Goal: Task Accomplishment & Management: Use online tool/utility

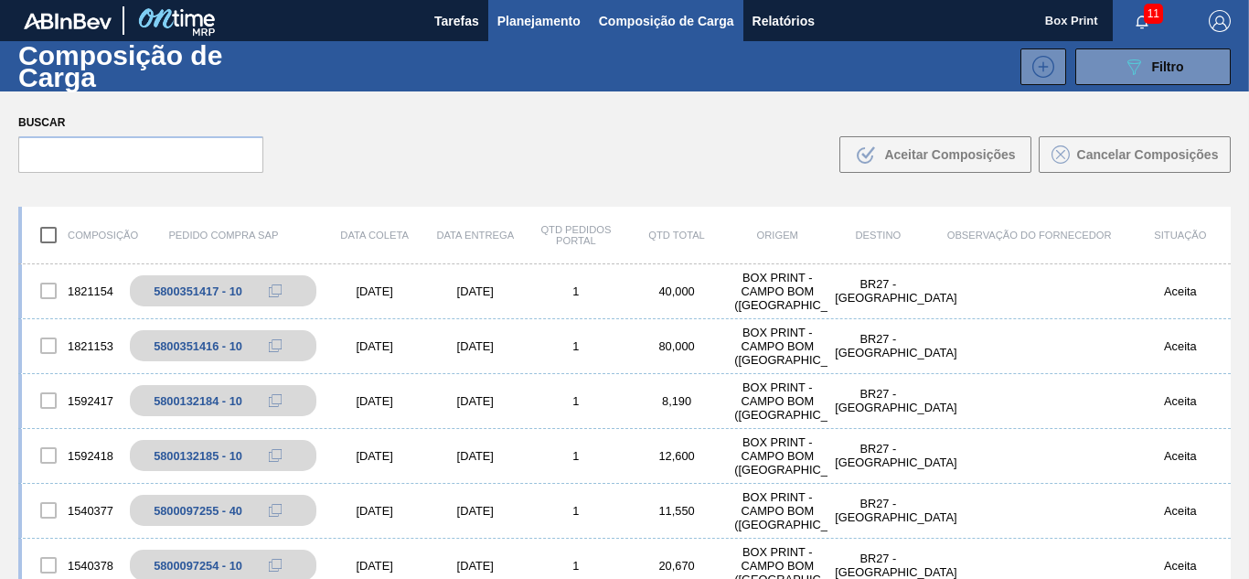
click at [554, 18] on span "Planejamento" at bounding box center [538, 21] width 83 height 22
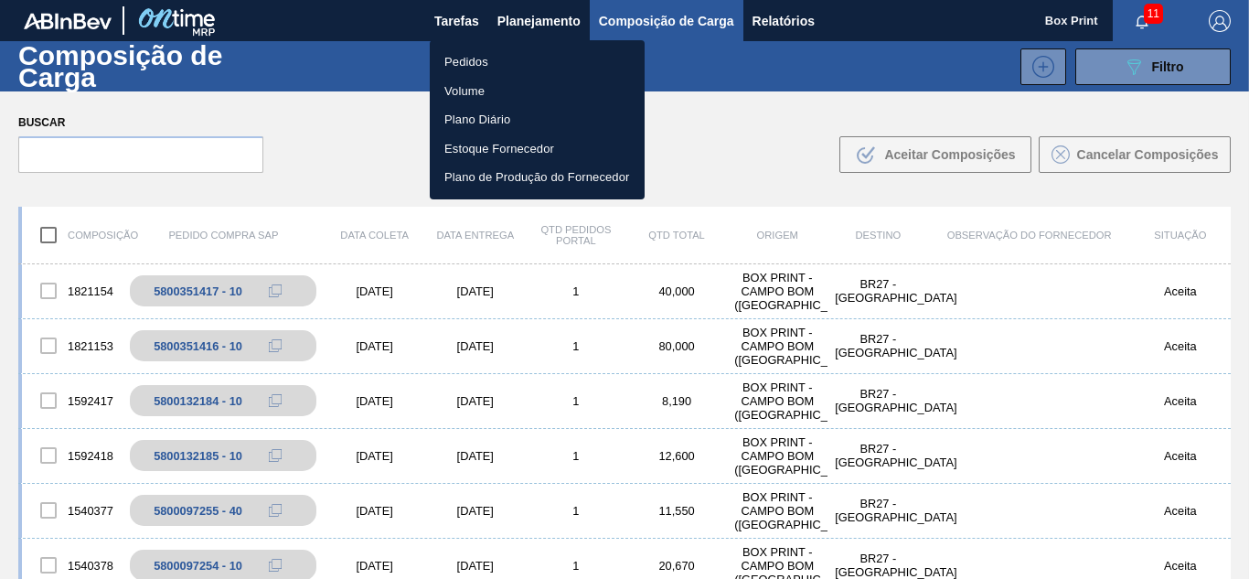
click at [477, 60] on li "Pedidos" at bounding box center [537, 62] width 215 height 29
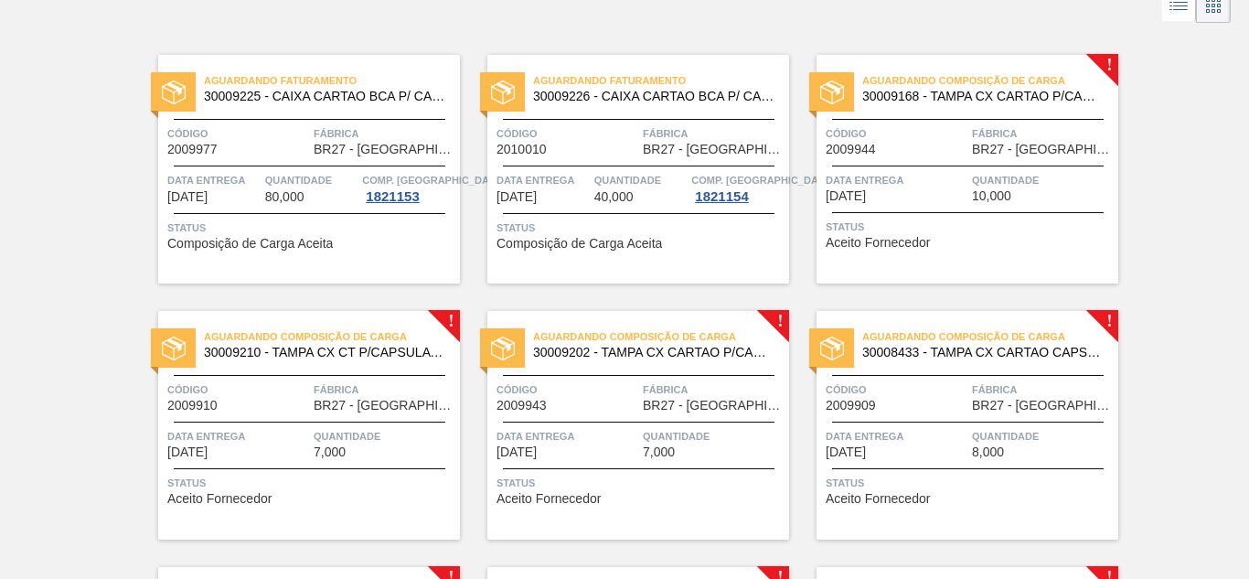
scroll to position [110, 0]
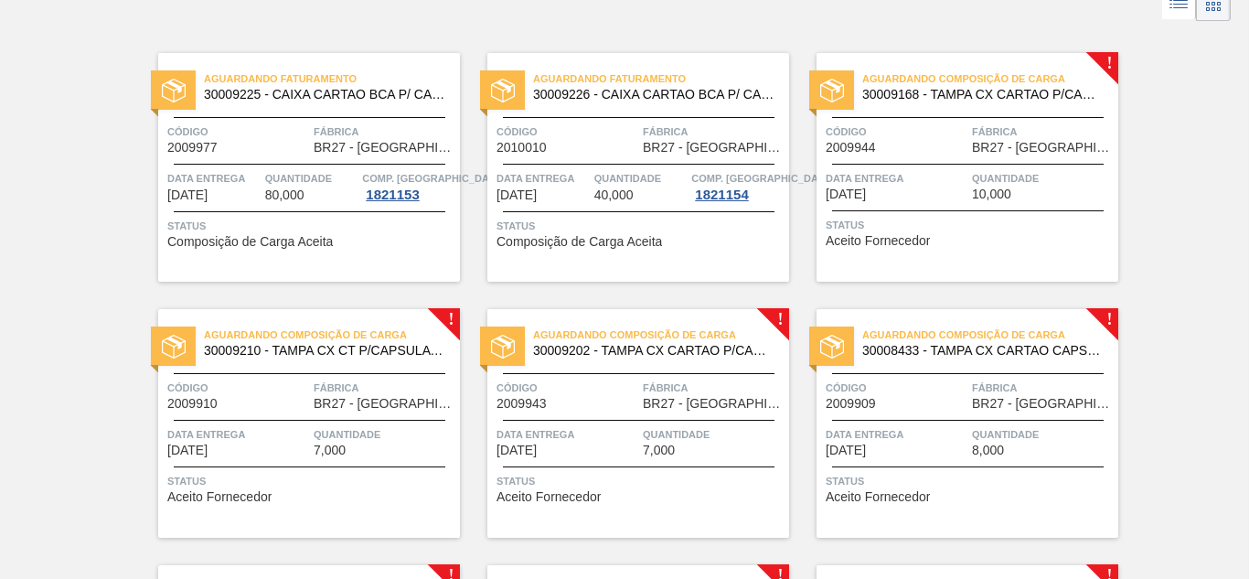
click at [621, 460] on div "Aguardando Composição de Carga 30009202 - TAMPA CX CARTAO P/CAPSULA SODA ZERO C…" at bounding box center [638, 423] width 302 height 229
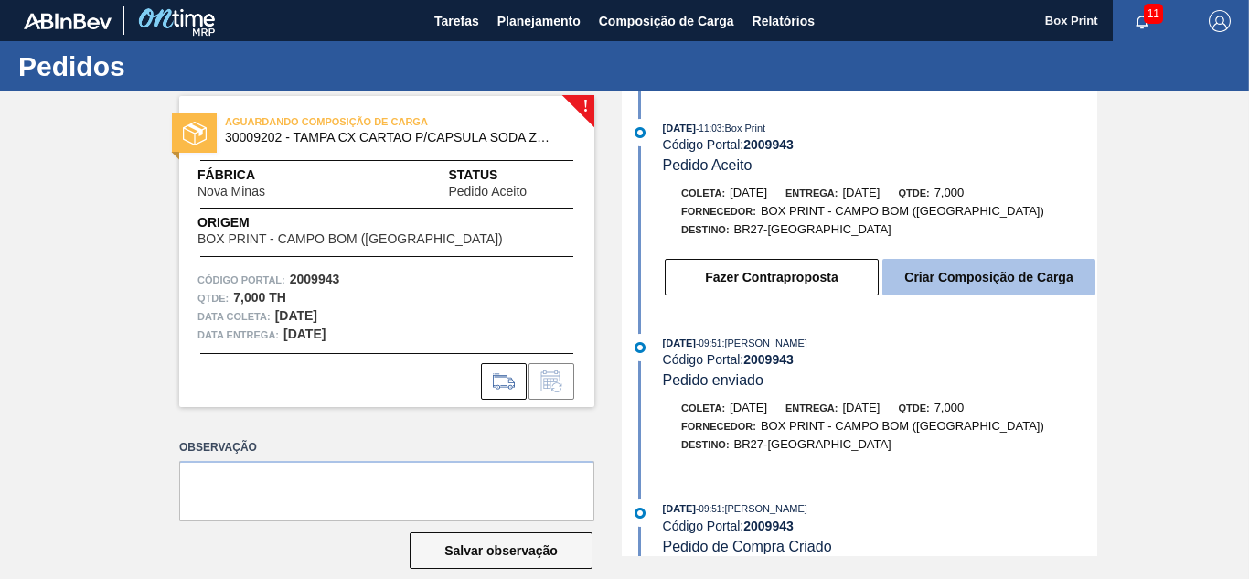
click at [965, 282] on button "Criar Composição de Carga" at bounding box center [988, 277] width 213 height 37
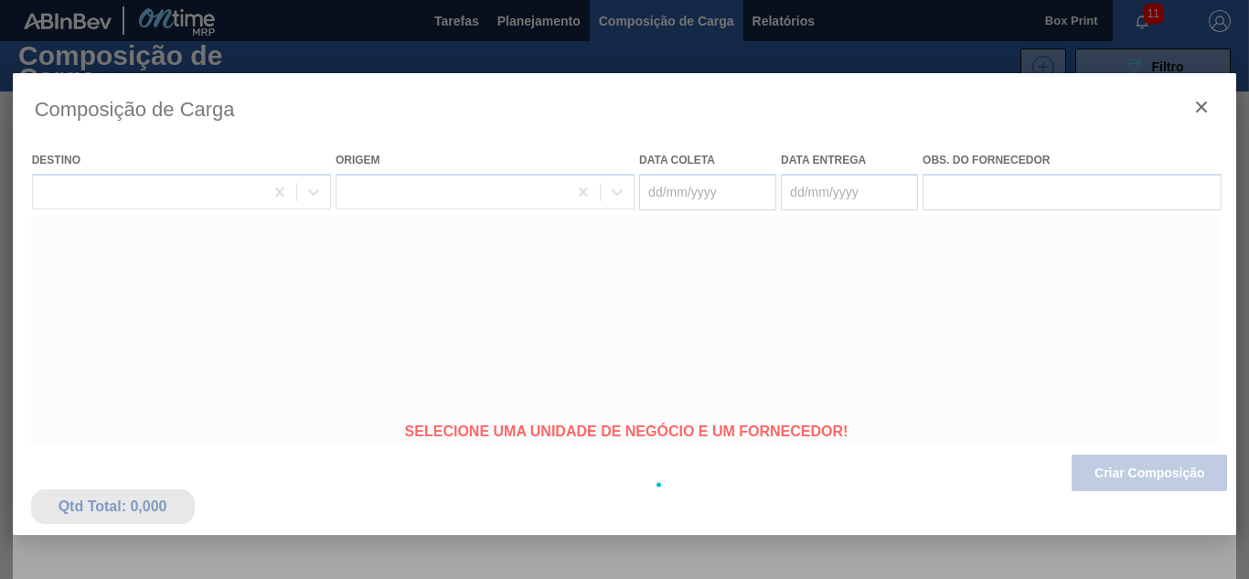
type coleta "[DATE]"
type entrega "[DATE]"
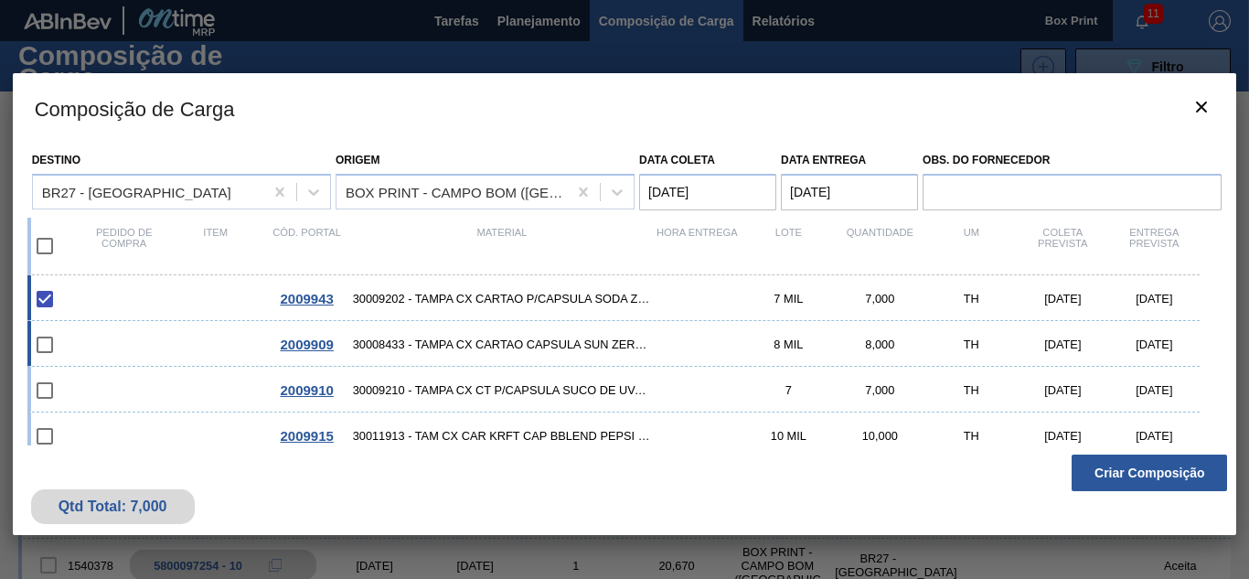
click at [48, 346] on input "checkbox" at bounding box center [45, 344] width 38 height 38
click at [47, 350] on input "checkbox" at bounding box center [45, 344] width 38 height 38
checkbox input "false"
click at [37, 239] on input "checkbox" at bounding box center [45, 246] width 38 height 38
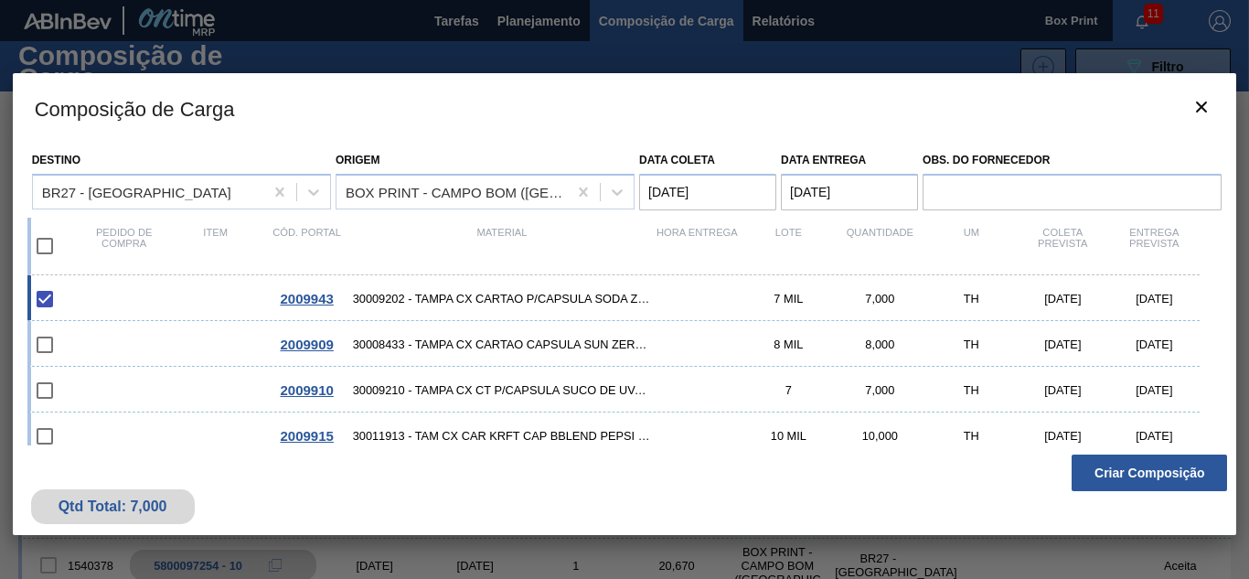
checkbox input "true"
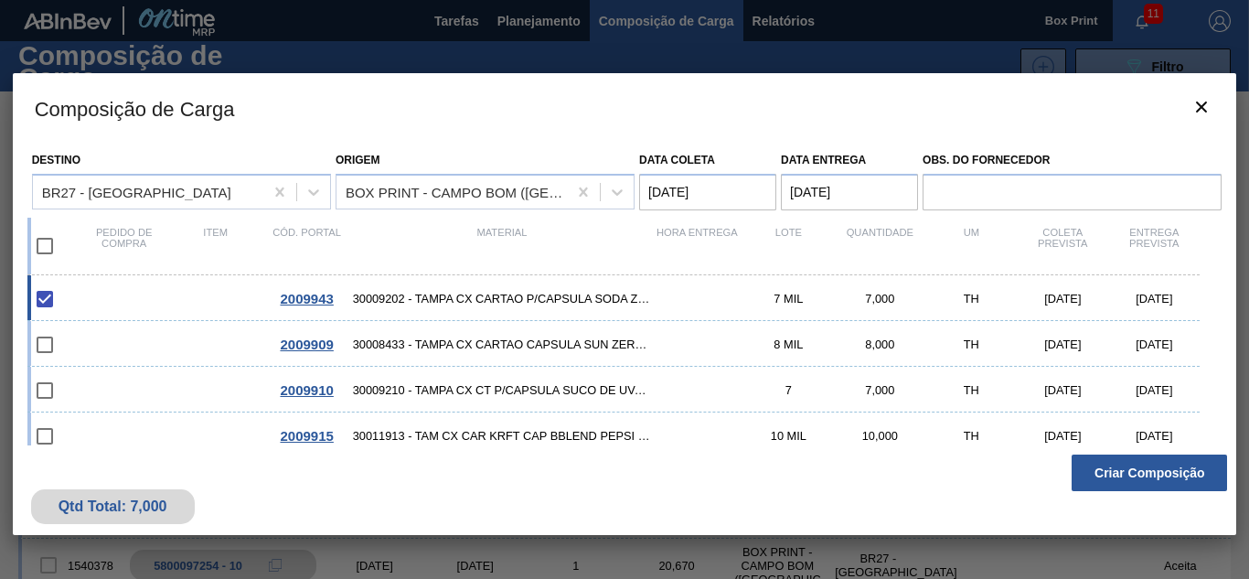
checkbox input "true"
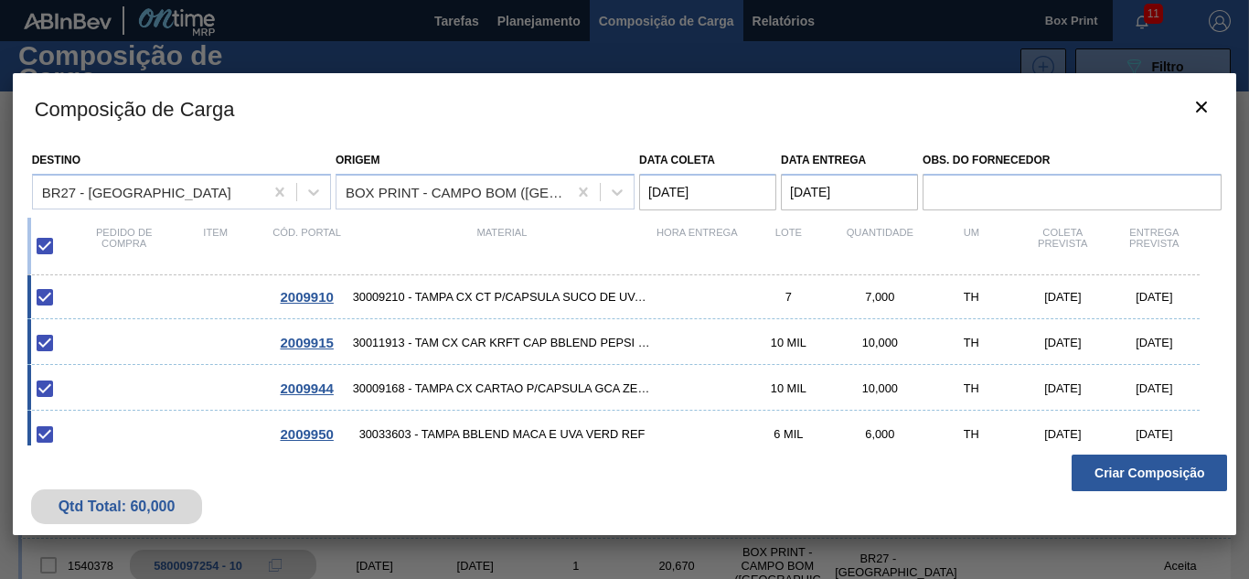
scroll to position [145, 0]
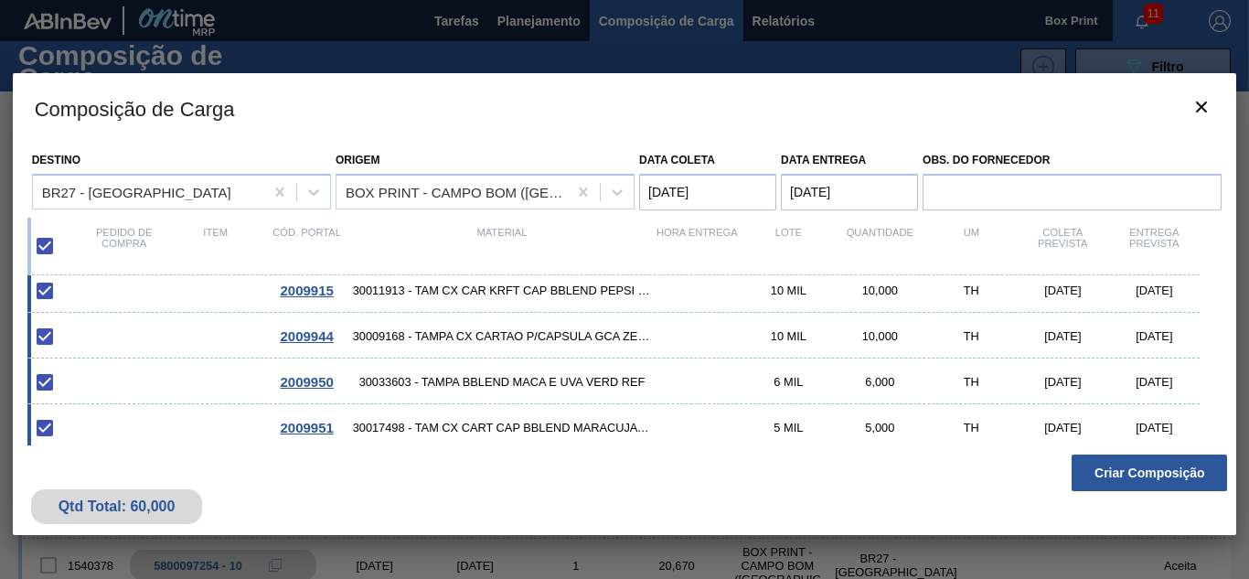
click at [431, 423] on span "30017498 - TAM CX CART CAP BBLEND MARACUJA E MANGA" at bounding box center [502, 428] width 299 height 14
checkbox input "false"
click at [324, 391] on div "2009950 30033603 - TAMPA BBLEND MACA E UVA VERD REF 6 MIL 6,000 TH [DATE] [DATE]" at bounding box center [613, 381] width 1173 height 46
checkbox input "false"
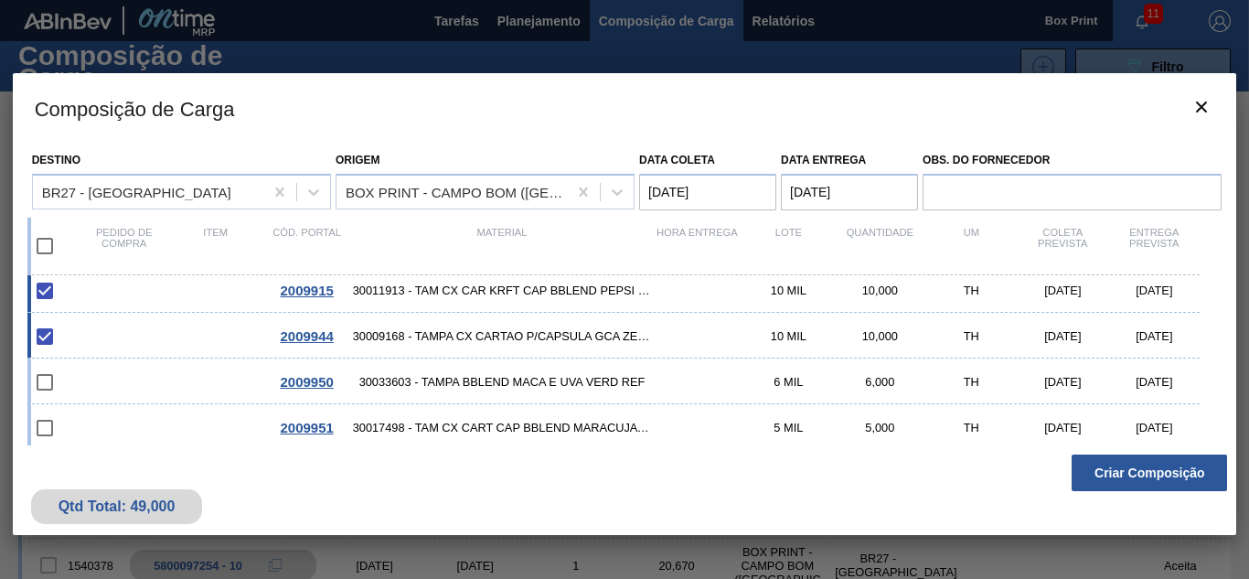
click at [318, 335] on span "2009944" at bounding box center [306, 336] width 53 height 16
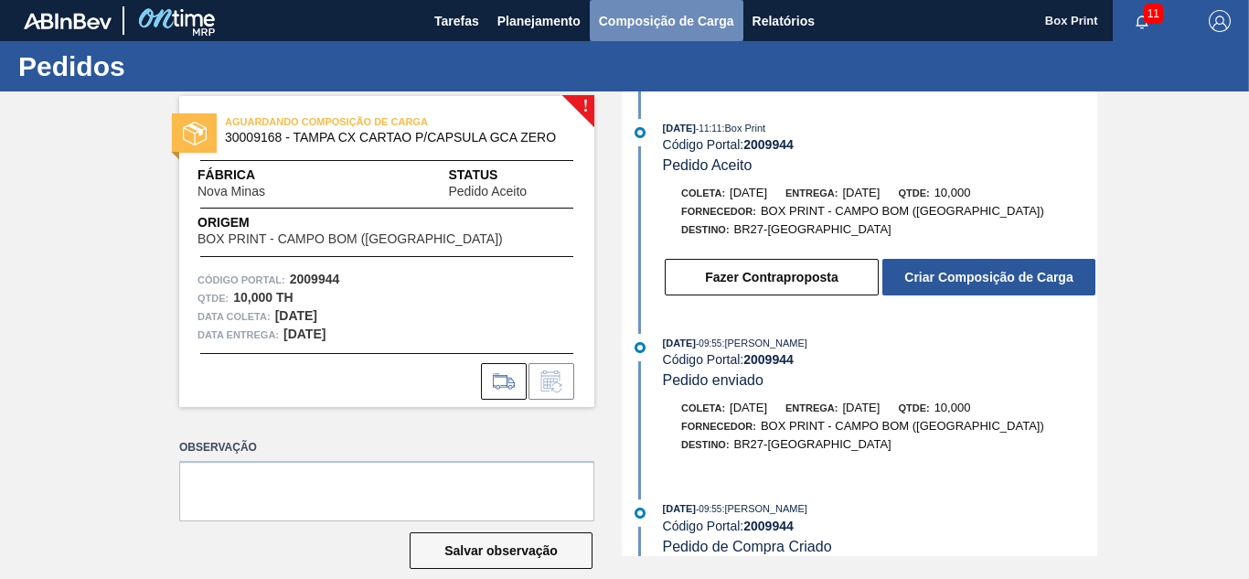
click at [613, 22] on span "Composição de Carga" at bounding box center [666, 21] width 135 height 22
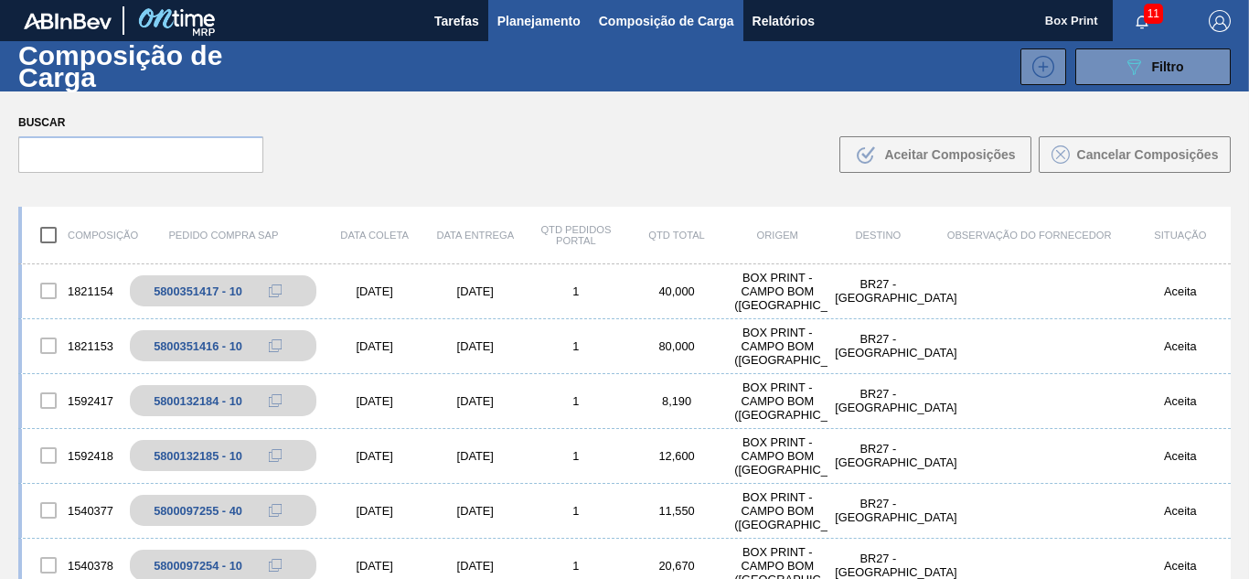
click at [520, 16] on span "Planejamento" at bounding box center [538, 21] width 83 height 22
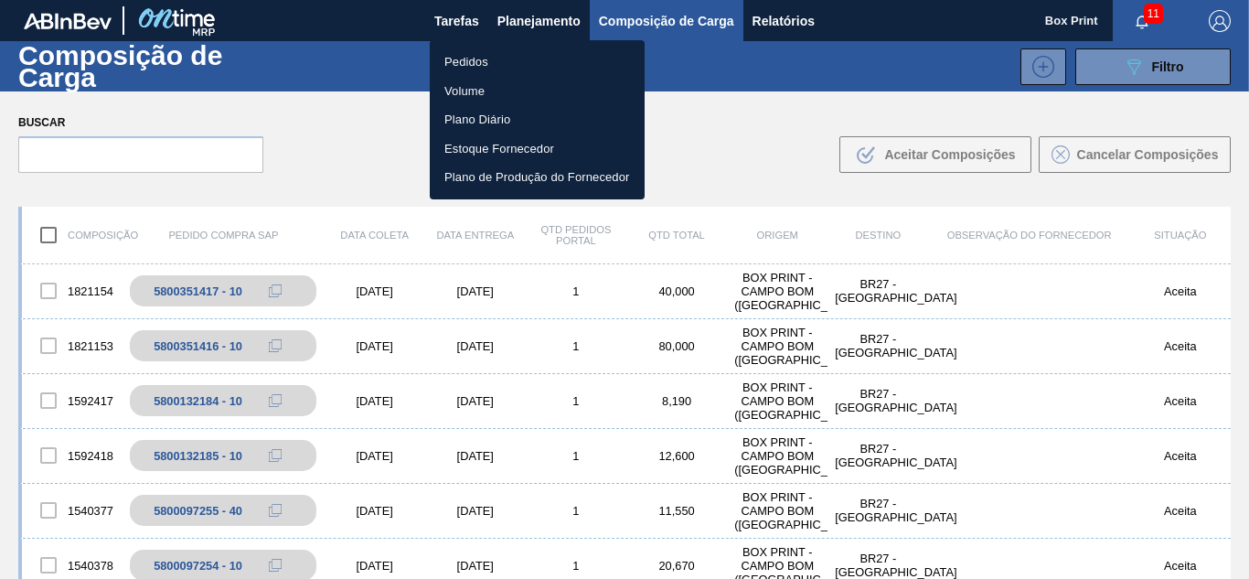
click at [462, 60] on li "Pedidos" at bounding box center [537, 62] width 215 height 29
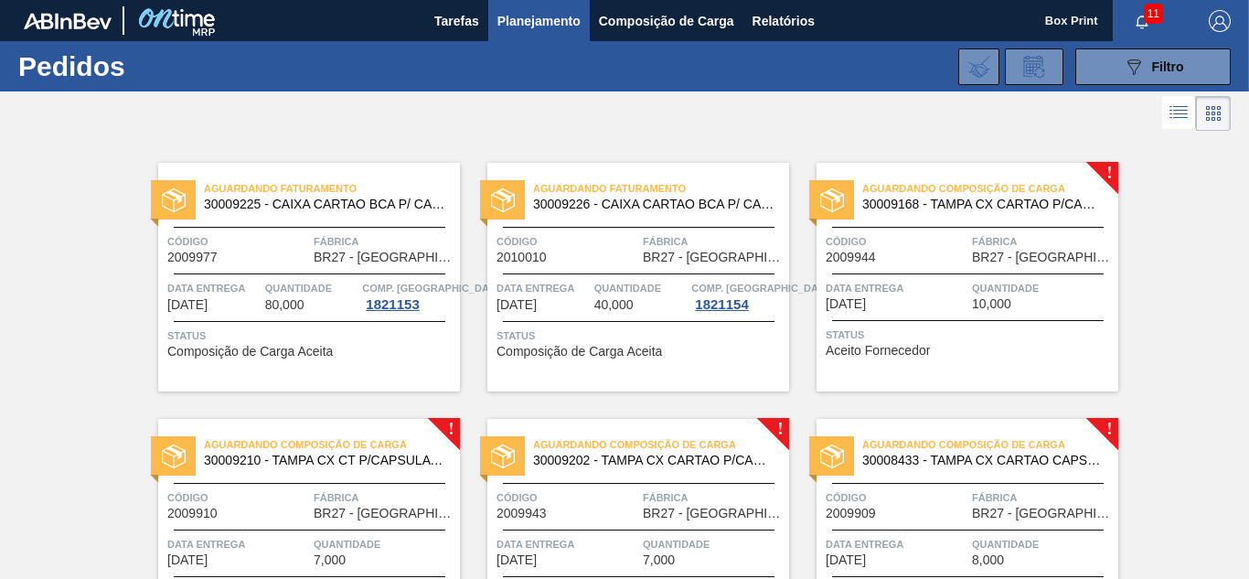
click at [646, 515] on span "BR27 - [GEOGRAPHIC_DATA]" at bounding box center [714, 513] width 142 height 14
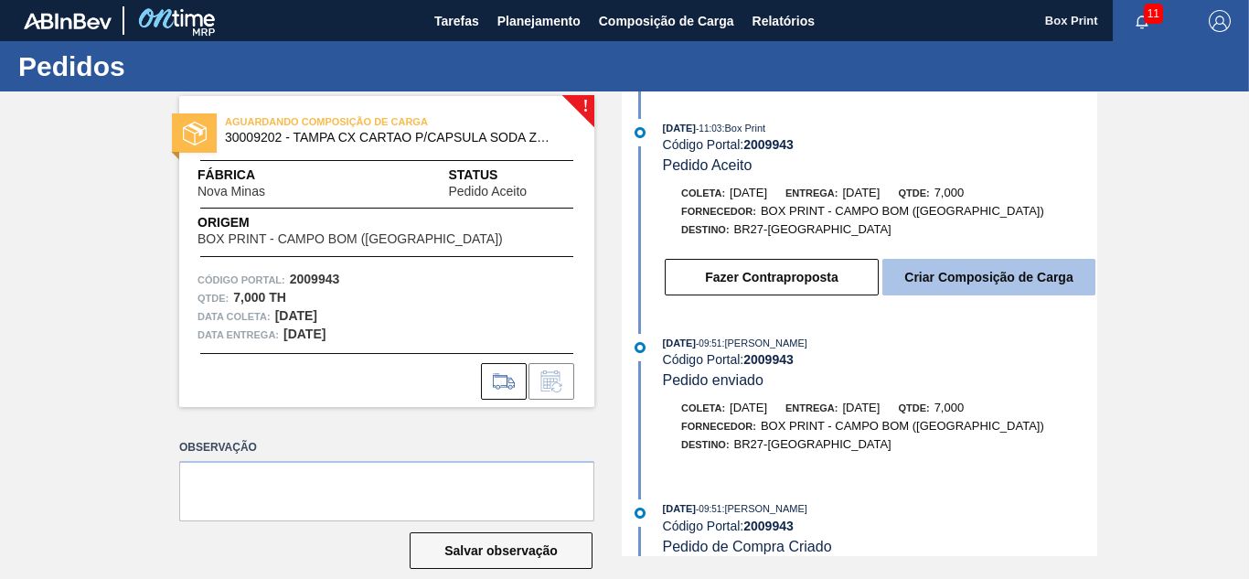
click at [932, 288] on button "Criar Composição de Carga" at bounding box center [988, 277] width 213 height 37
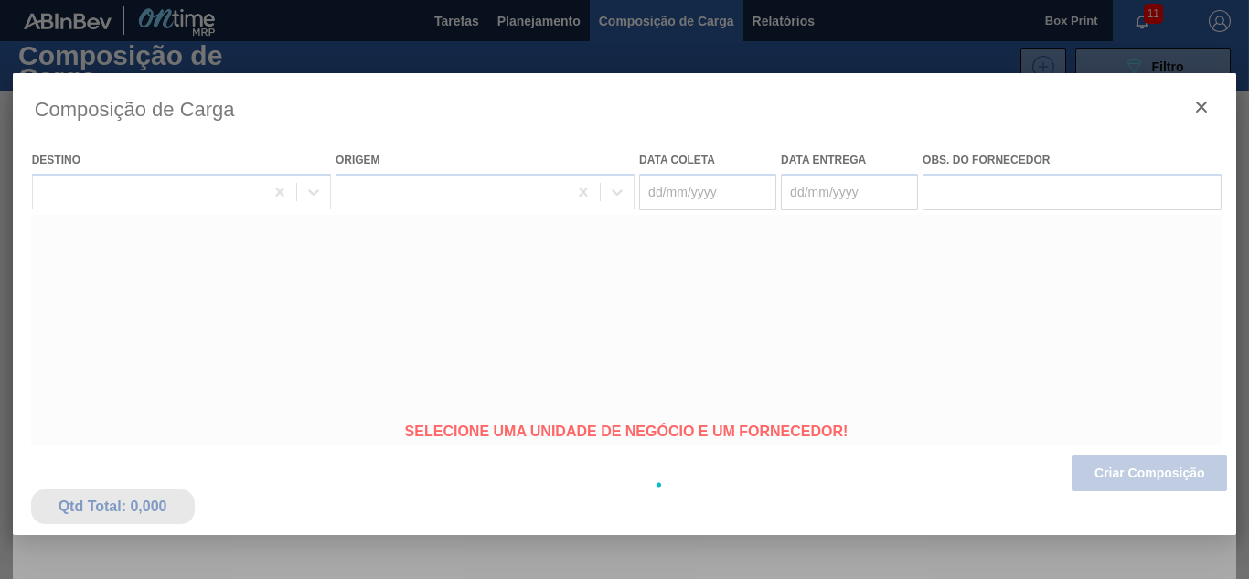
type coleta "[DATE]"
type entrega "[DATE]"
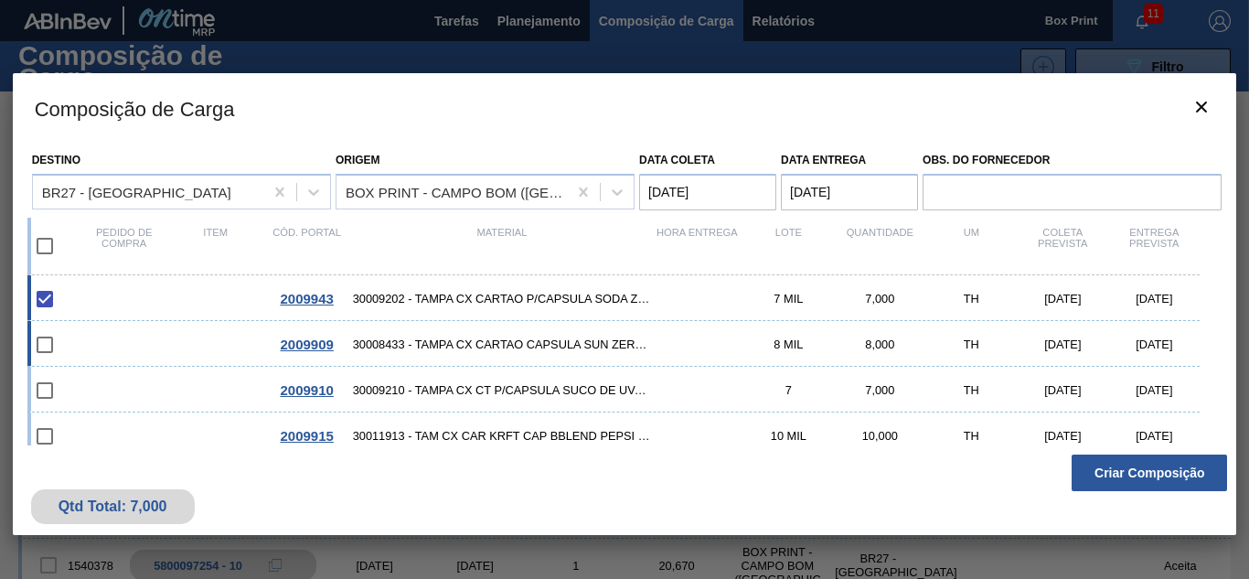
click at [324, 336] on span "2009909" at bounding box center [306, 344] width 53 height 16
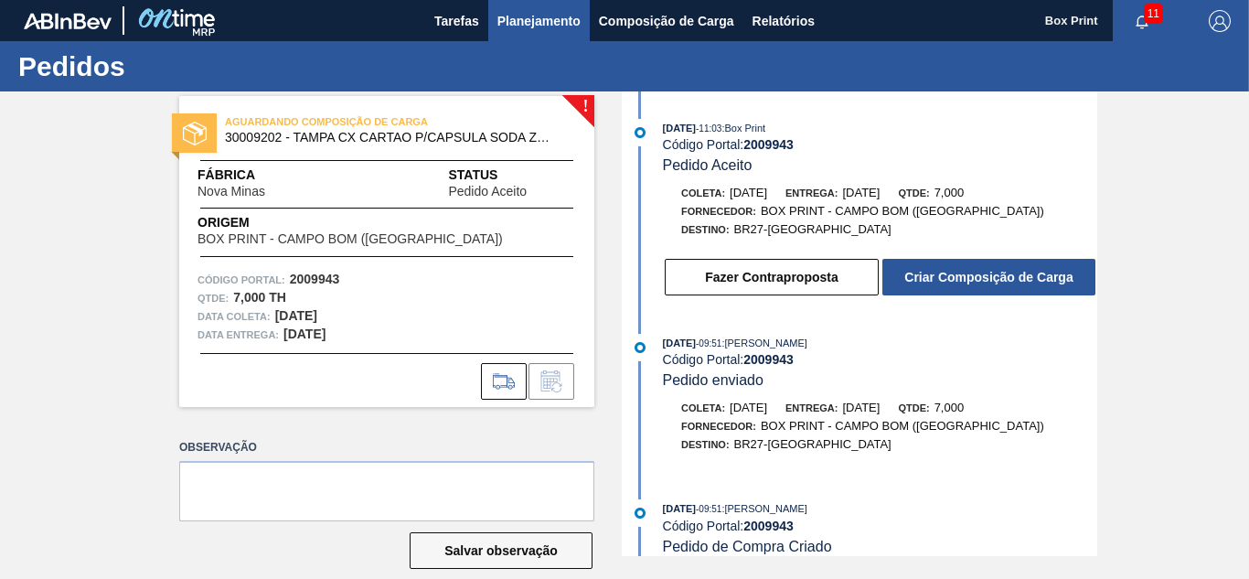
click at [532, 18] on span "Planejamento" at bounding box center [538, 21] width 83 height 22
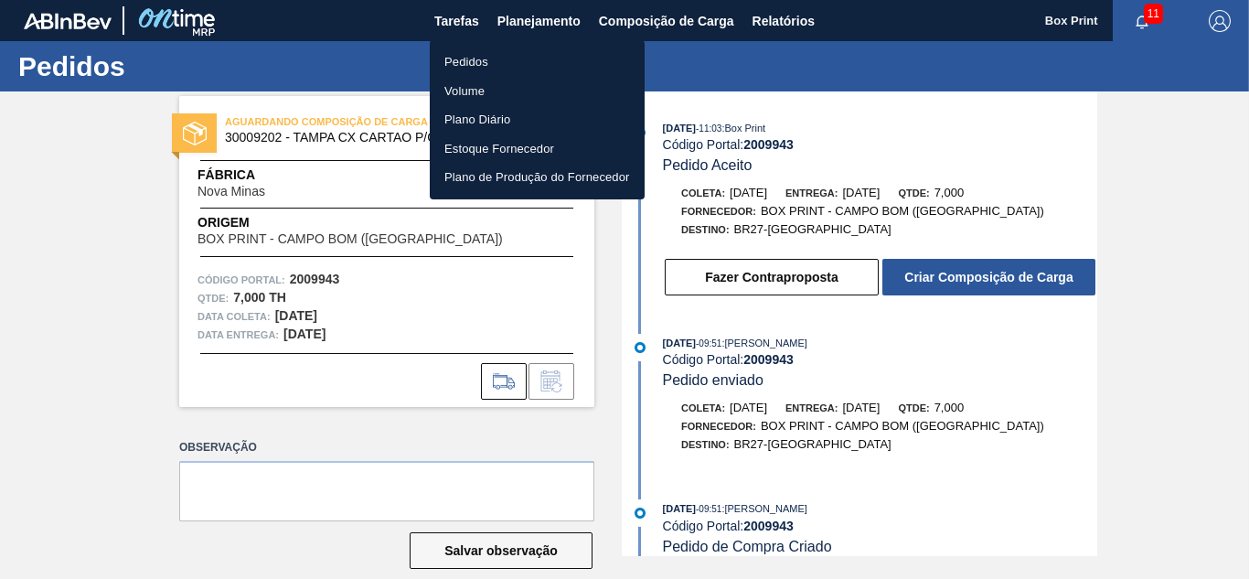
click at [954, 268] on div at bounding box center [624, 289] width 1249 height 579
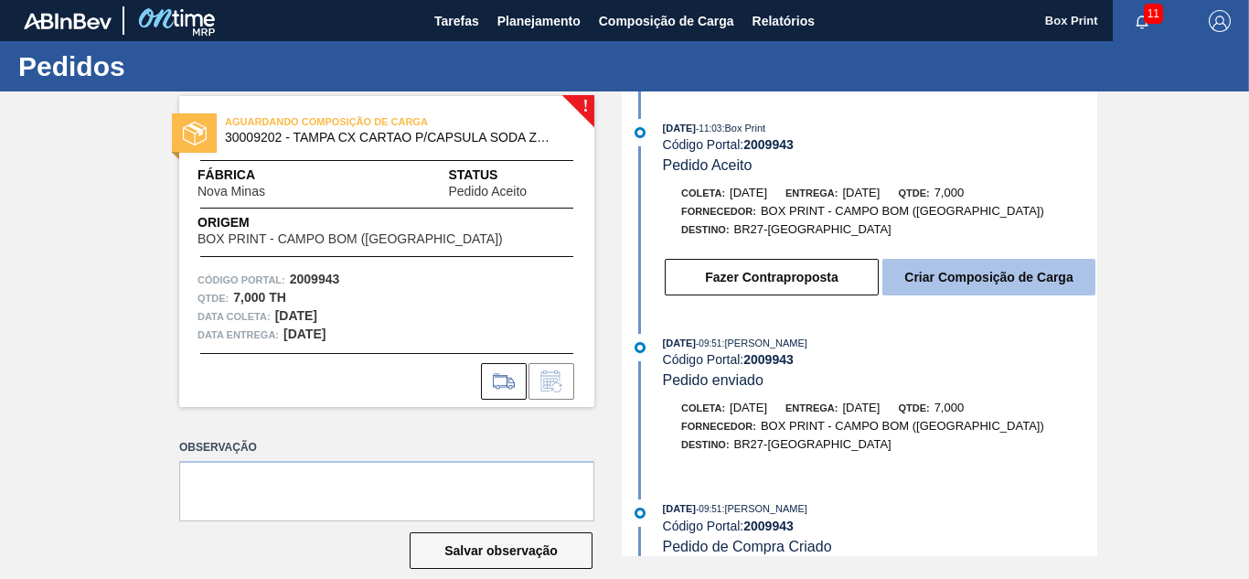
click at [947, 284] on button "Criar Composição de Carga" at bounding box center [988, 277] width 213 height 37
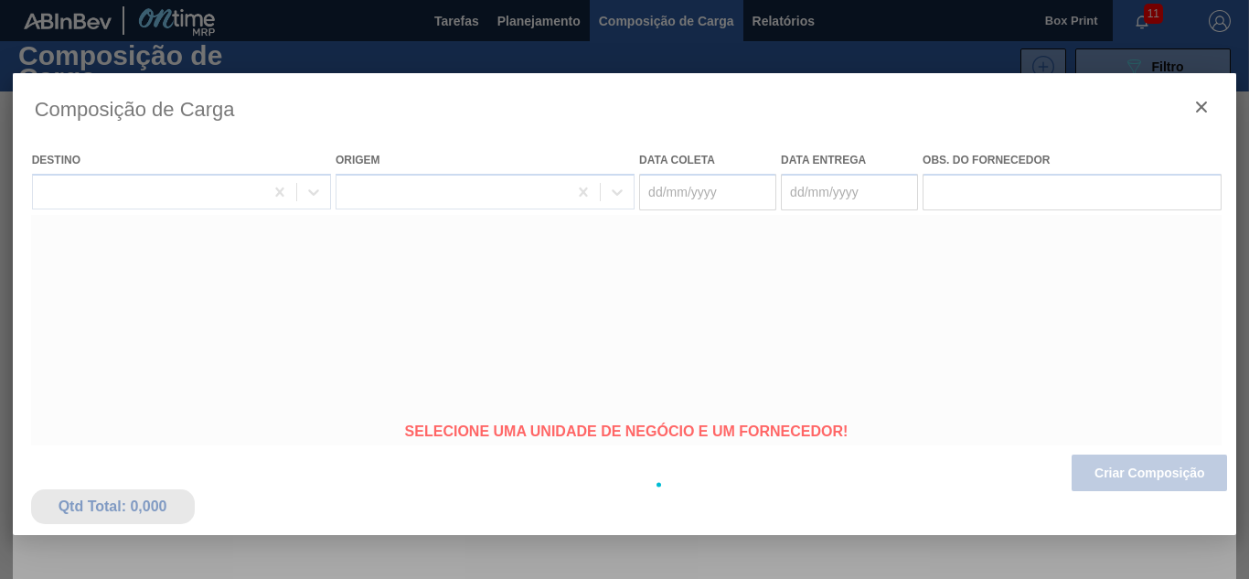
type coleta "[DATE]"
type entrega "[DATE]"
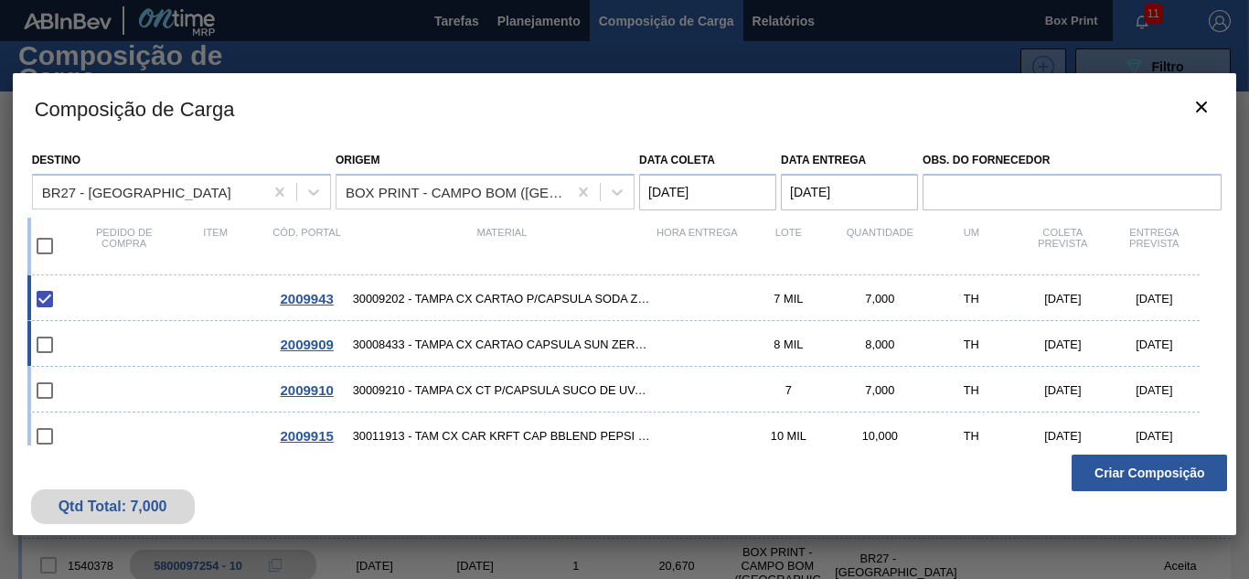
click at [523, 343] on span "30008433 - TAMPA CX CARTAO CAPSULA SUN ZERO PESSEGO" at bounding box center [502, 344] width 299 height 14
checkbox input "true"
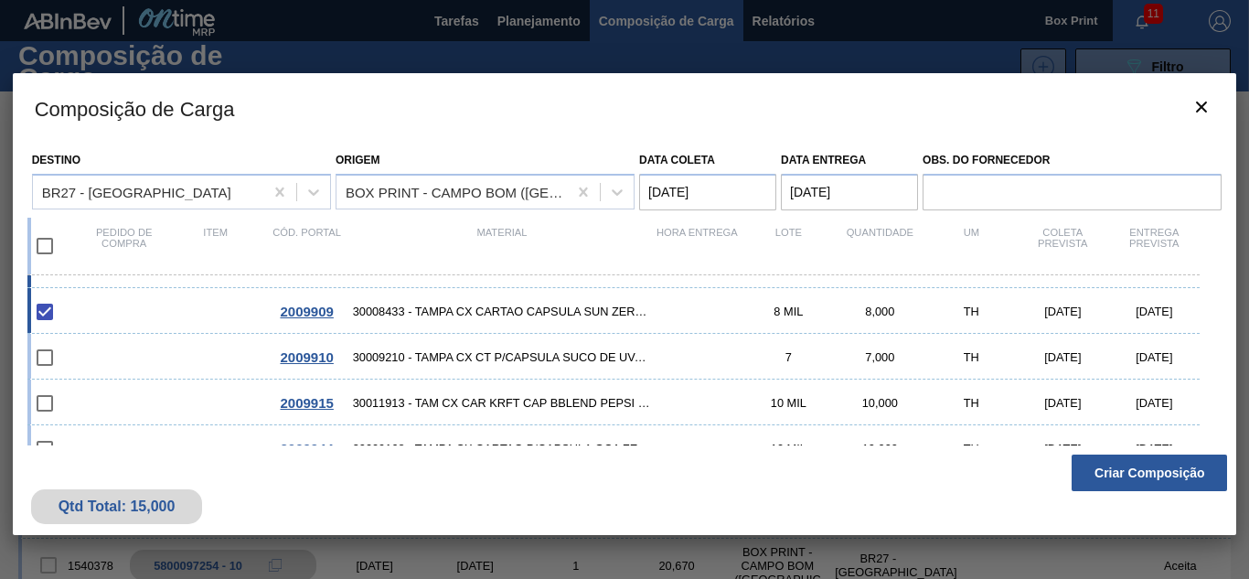
scroll to position [23, 0]
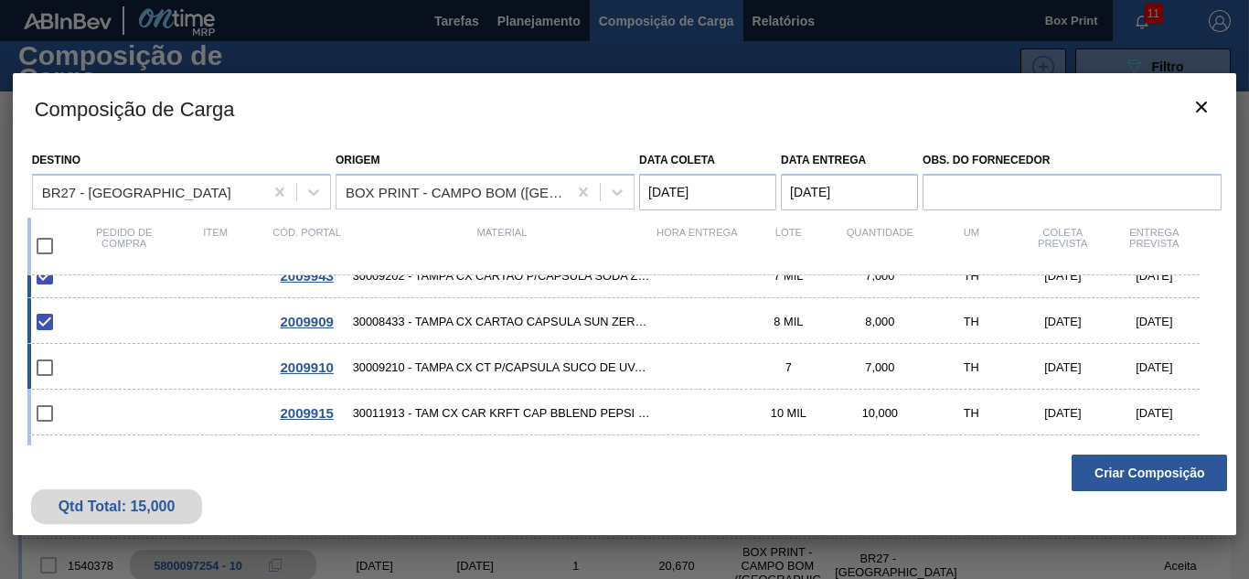
click at [586, 365] on span "30009210 - TAMPA CX CT P/CAPSULA SUCO DE UVA LIGHT" at bounding box center [502, 367] width 299 height 14
checkbox input "true"
click at [587, 401] on div "2009915 30011913 - TAM CX CAR KRFT CAP BBLEND PEPSI BLACK 10 MIL 10,000 TH [DAT…" at bounding box center [613, 412] width 1173 height 46
checkbox input "true"
drag, startPoint x: 1210, startPoint y: 360, endPoint x: 1218, endPoint y: 309, distance: 51.7
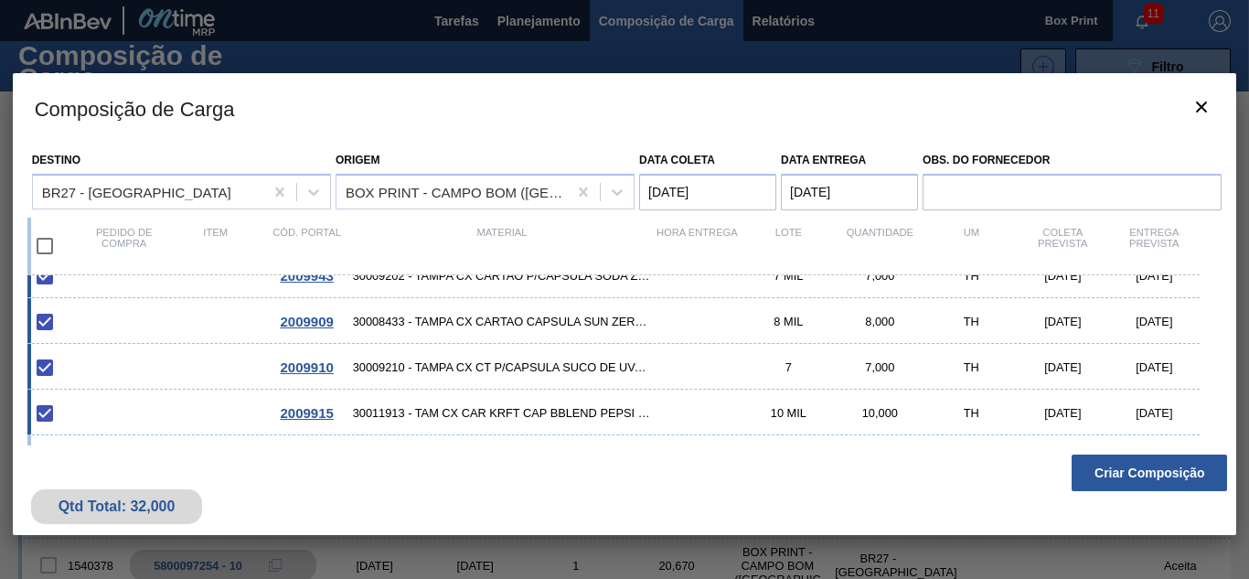
click at [1218, 309] on div "Destino BR27 - Nova Minas Origem BOX PRINT - CAMPO BOM (RS) Data coleta [DATE] …" at bounding box center [625, 294] width 1224 height 303
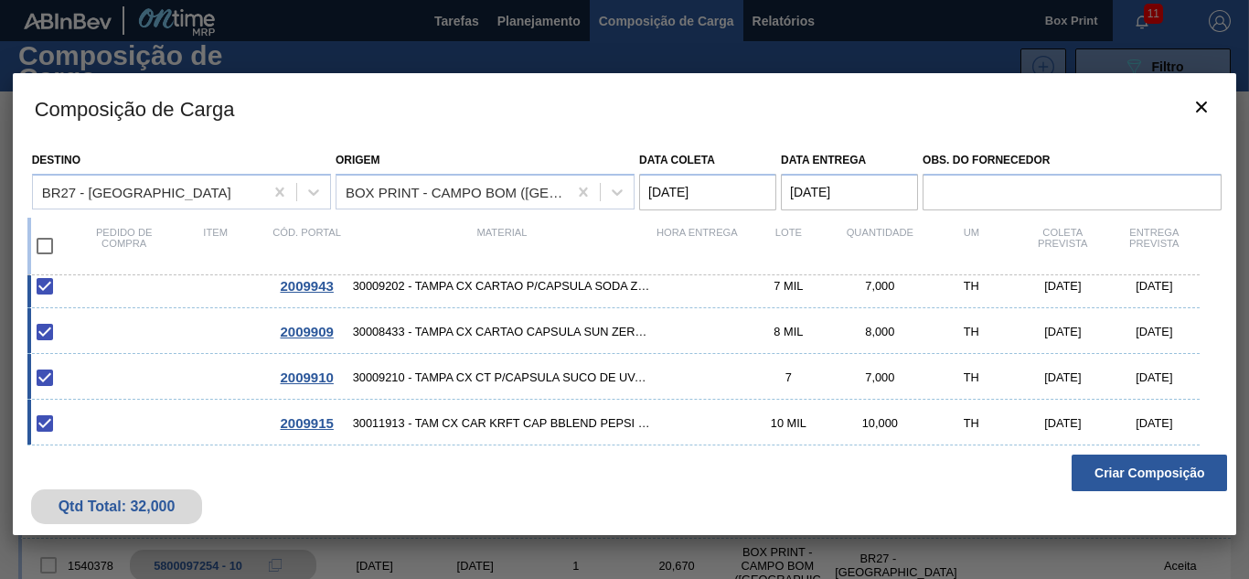
scroll to position [16, 0]
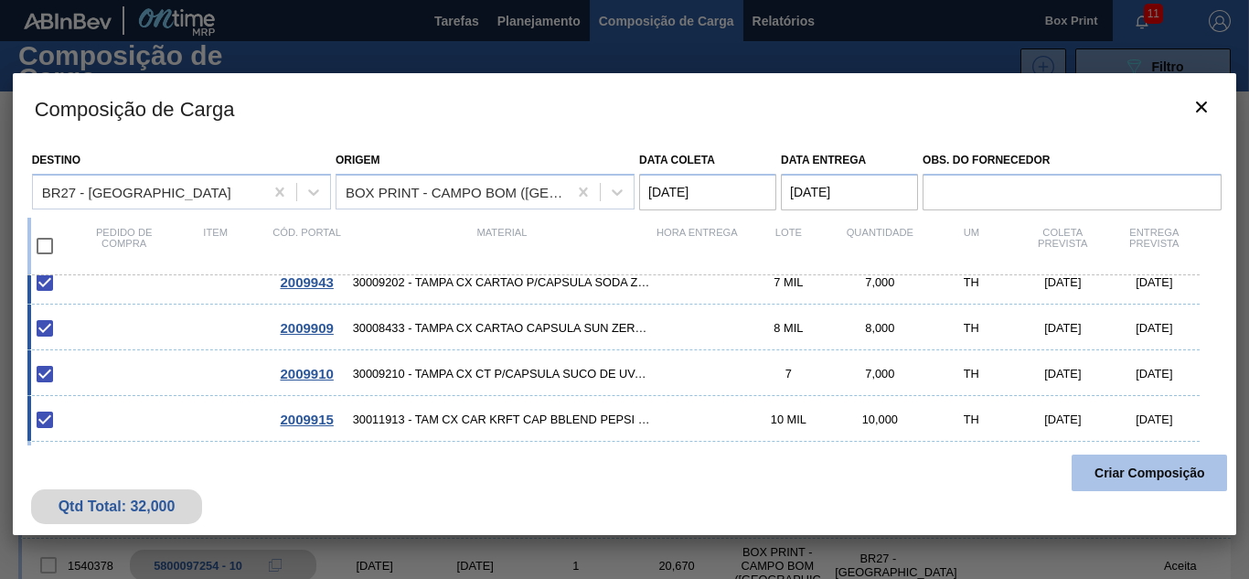
click at [1140, 477] on button "Criar Composição" at bounding box center [1148, 472] width 155 height 37
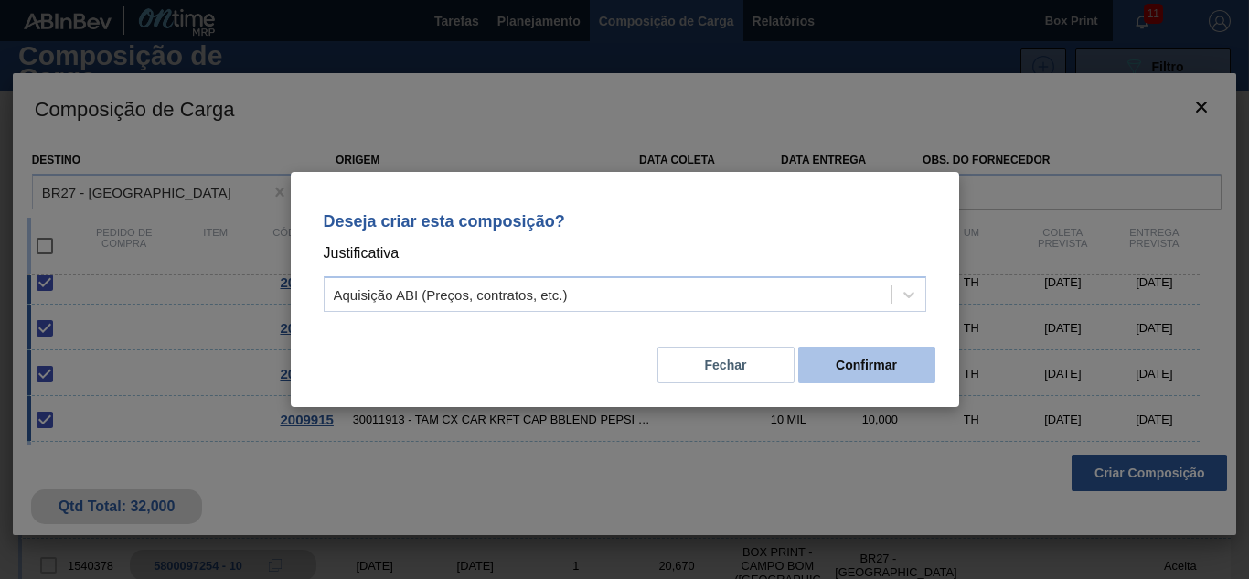
click at [899, 362] on button "Confirmar" at bounding box center [866, 364] width 137 height 37
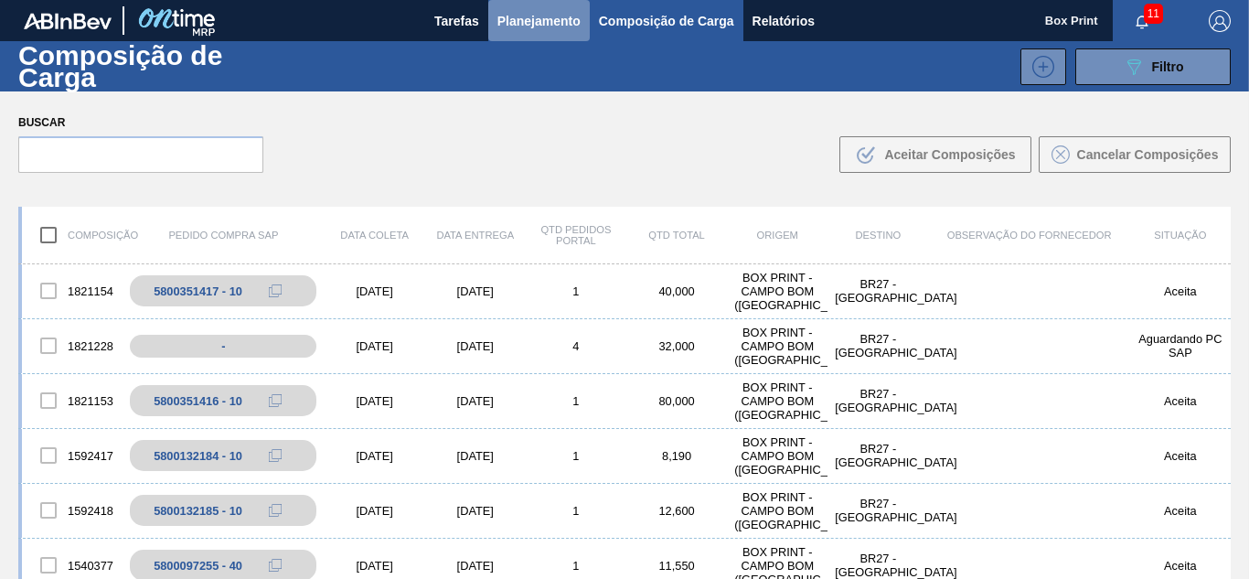
click at [527, 10] on span "Planejamento" at bounding box center [538, 21] width 83 height 22
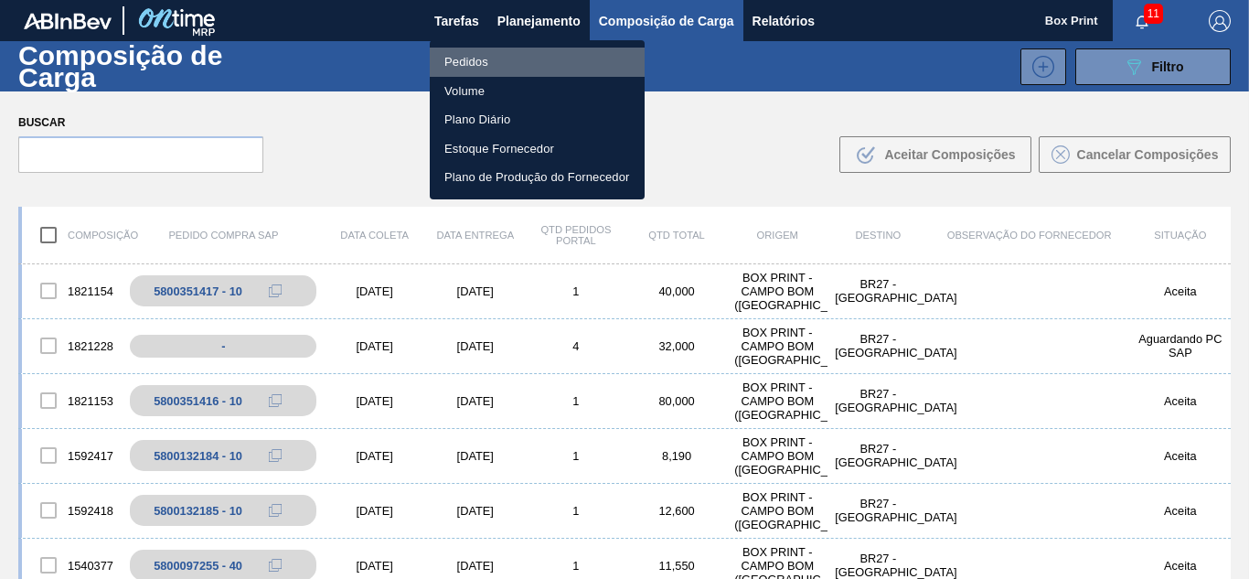
click at [497, 60] on li "Pedidos" at bounding box center [537, 62] width 215 height 29
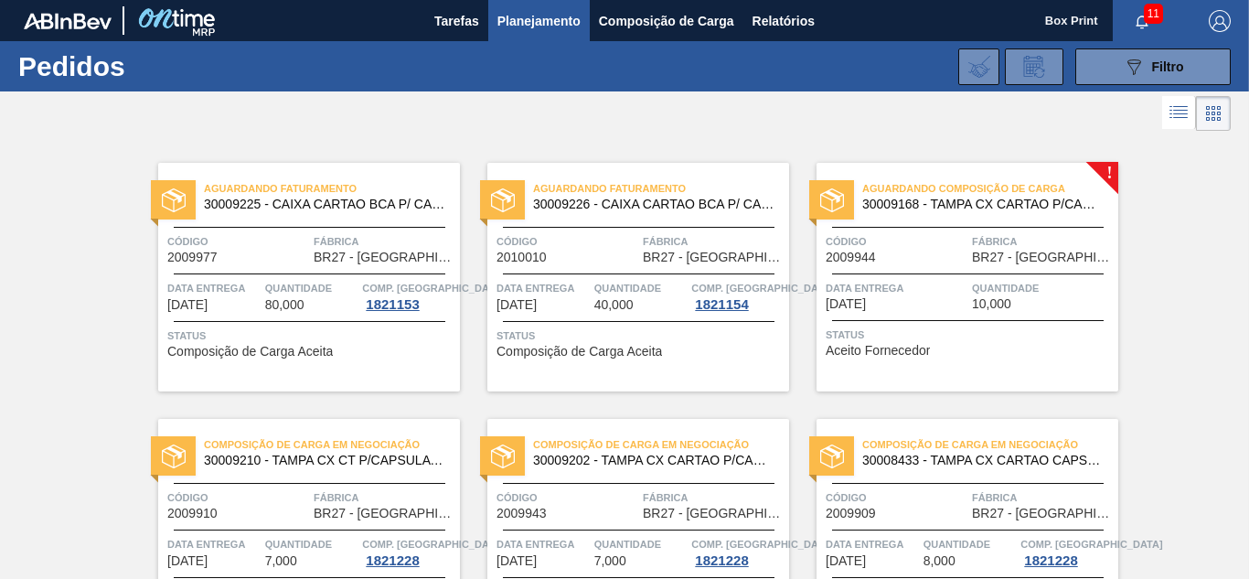
drag, startPoint x: 1244, startPoint y: 235, endPoint x: 1248, endPoint y: 267, distance: 32.2
click at [1248, 267] on main "Tarefas Planejamento Composição de Carga Relatórios Box Print 11 Marcar todas c…" at bounding box center [624, 289] width 1249 height 579
click at [346, 355] on div "Status Composição de Carga Aceita" at bounding box center [311, 340] width 288 height 29
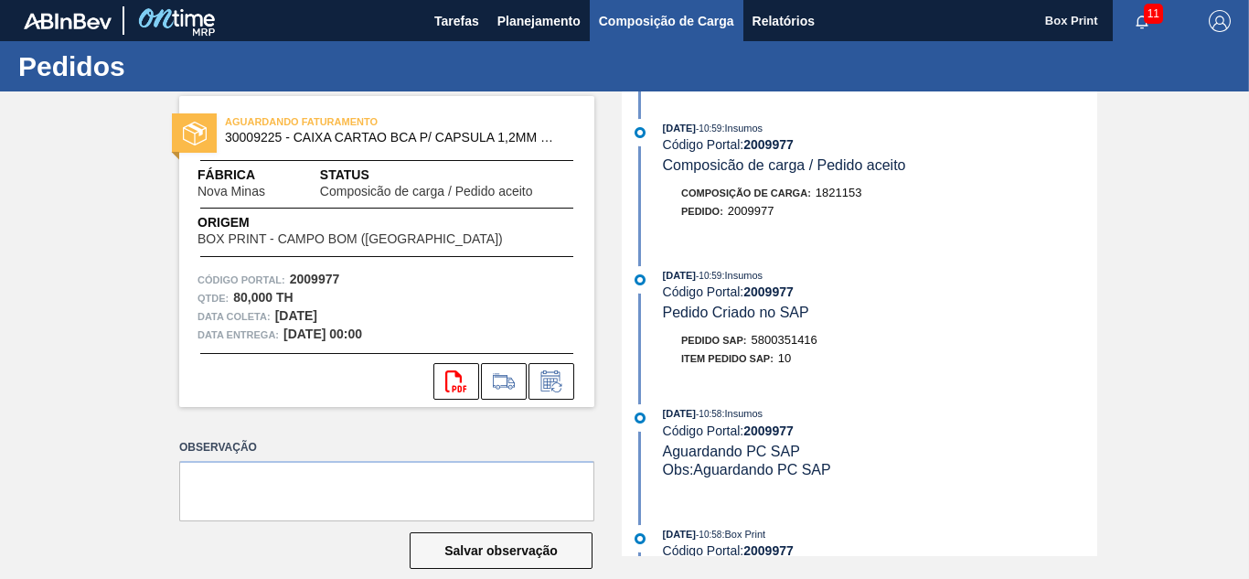
click at [639, 22] on span "Composição de Carga" at bounding box center [666, 21] width 135 height 22
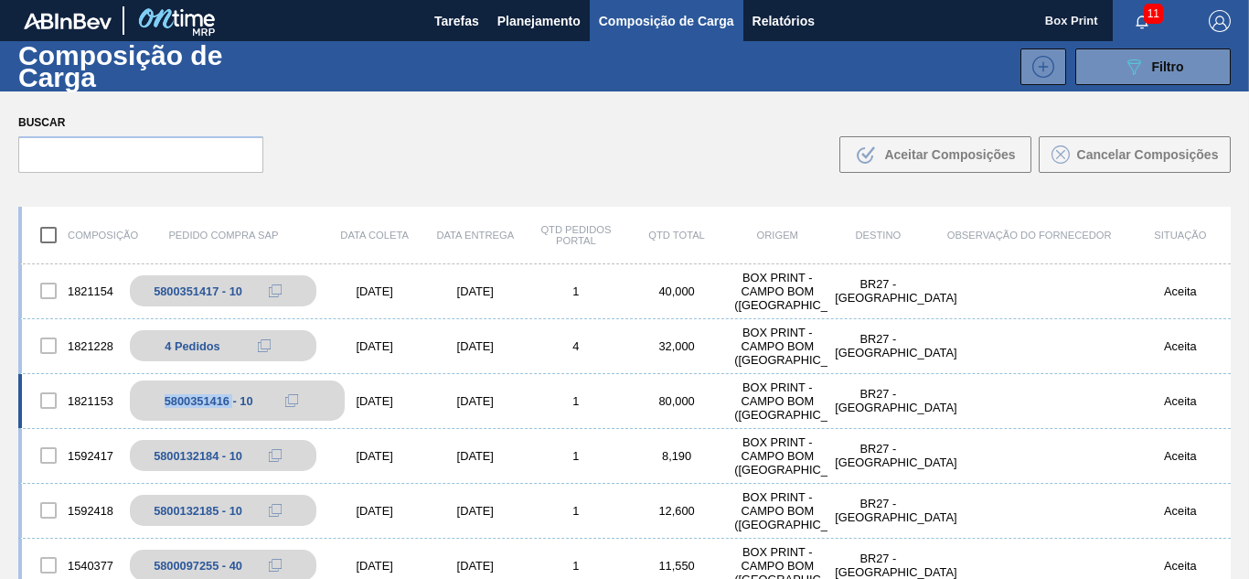
drag, startPoint x: 159, startPoint y: 406, endPoint x: 231, endPoint y: 406, distance: 72.2
click at [231, 406] on div "5800351416 - 10" at bounding box center [237, 400] width 214 height 40
copy div "5800351416"
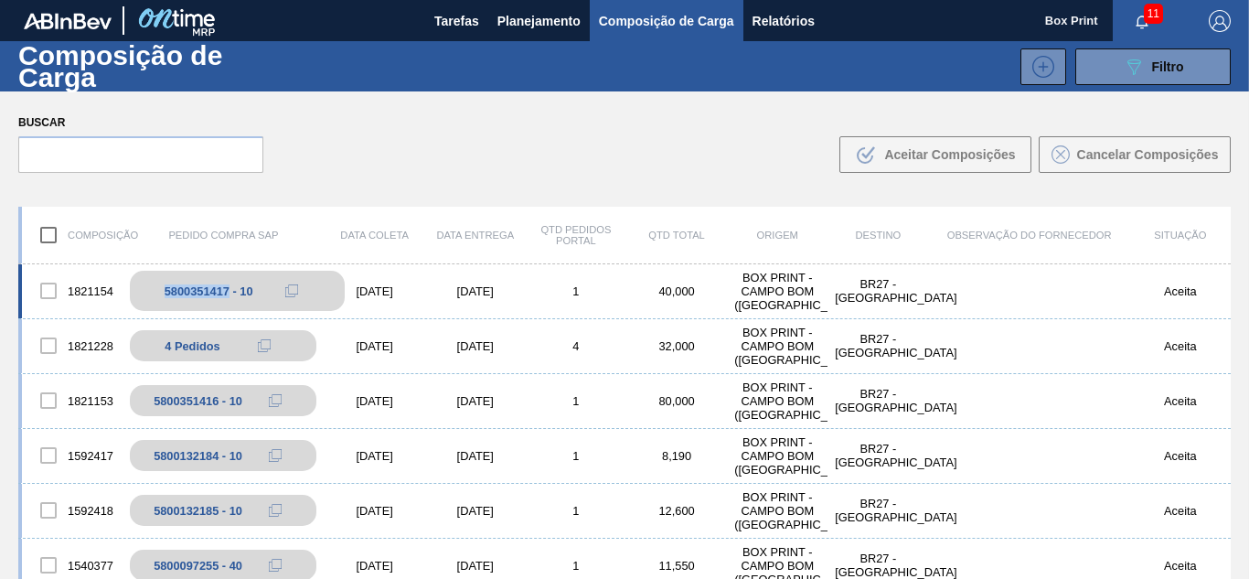
drag, startPoint x: 159, startPoint y: 294, endPoint x: 226, endPoint y: 290, distance: 66.9
click at [226, 290] on div "5800351417 - 10" at bounding box center [237, 291] width 214 height 40
copy div "5800351417"
click at [292, 287] on icon at bounding box center [291, 290] width 13 height 13
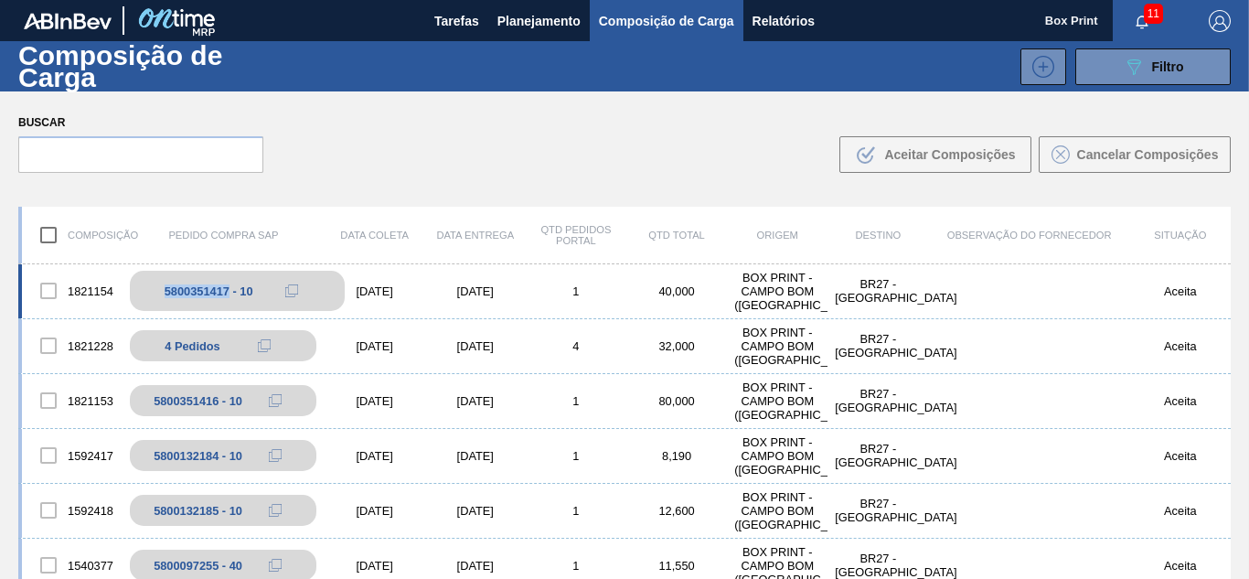
copy div "5800351417"
click at [525, 157] on div "Buscar .b{fill:var(--color-action-default)} Aceitar Composições Cancelar Compos…" at bounding box center [624, 141] width 1249 height 100
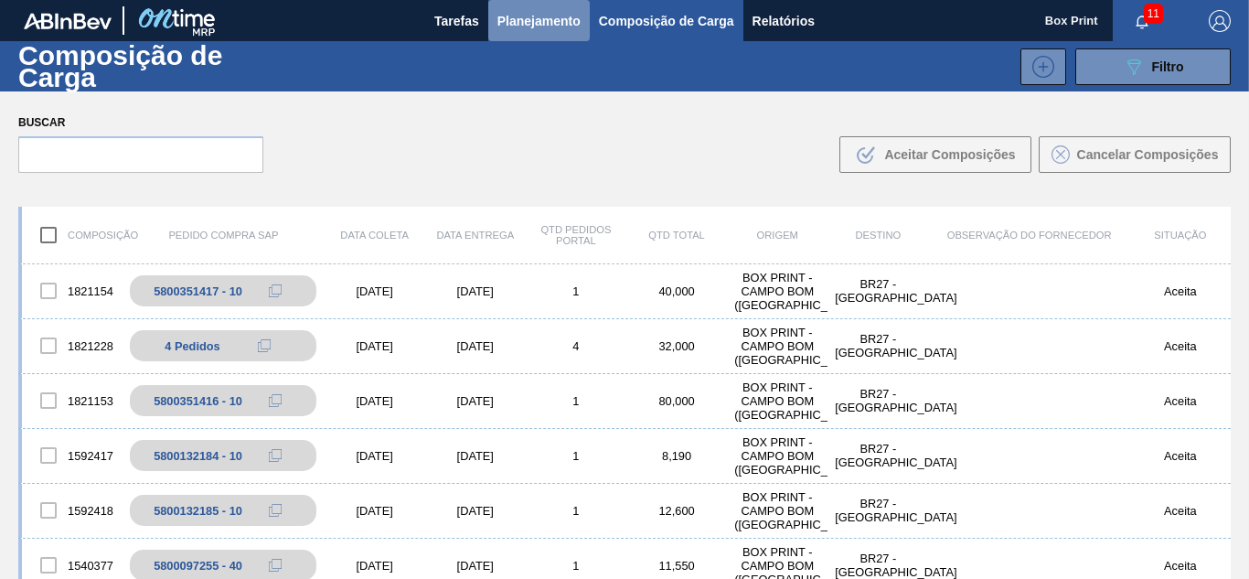
click at [560, 18] on span "Planejamento" at bounding box center [538, 21] width 83 height 22
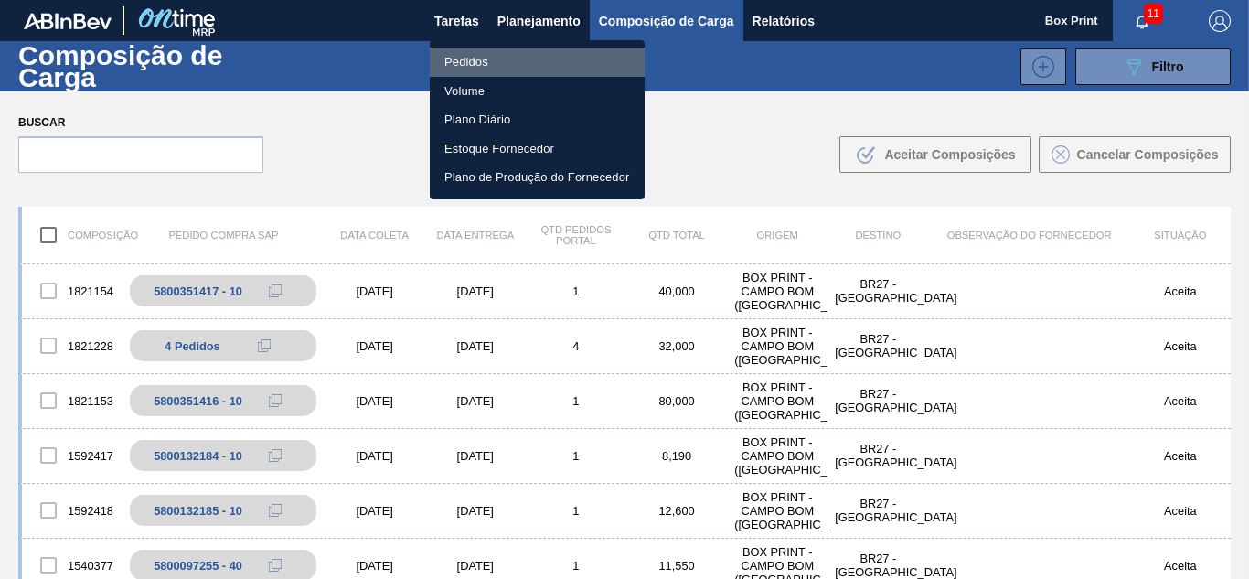
click at [479, 59] on li "Pedidos" at bounding box center [537, 62] width 215 height 29
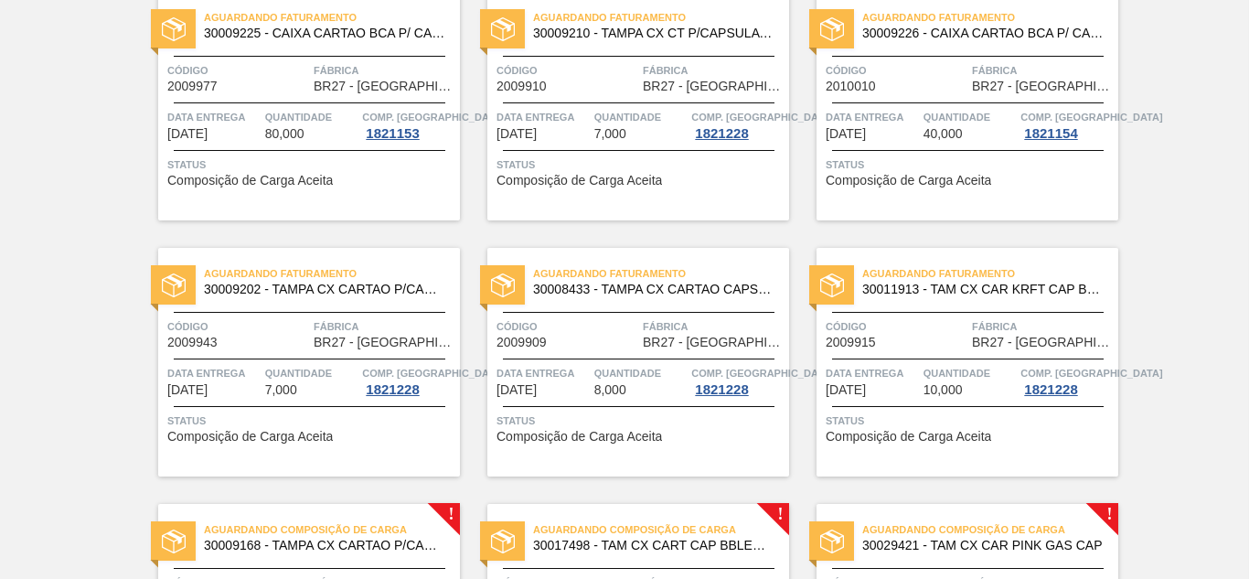
scroll to position [155, 0]
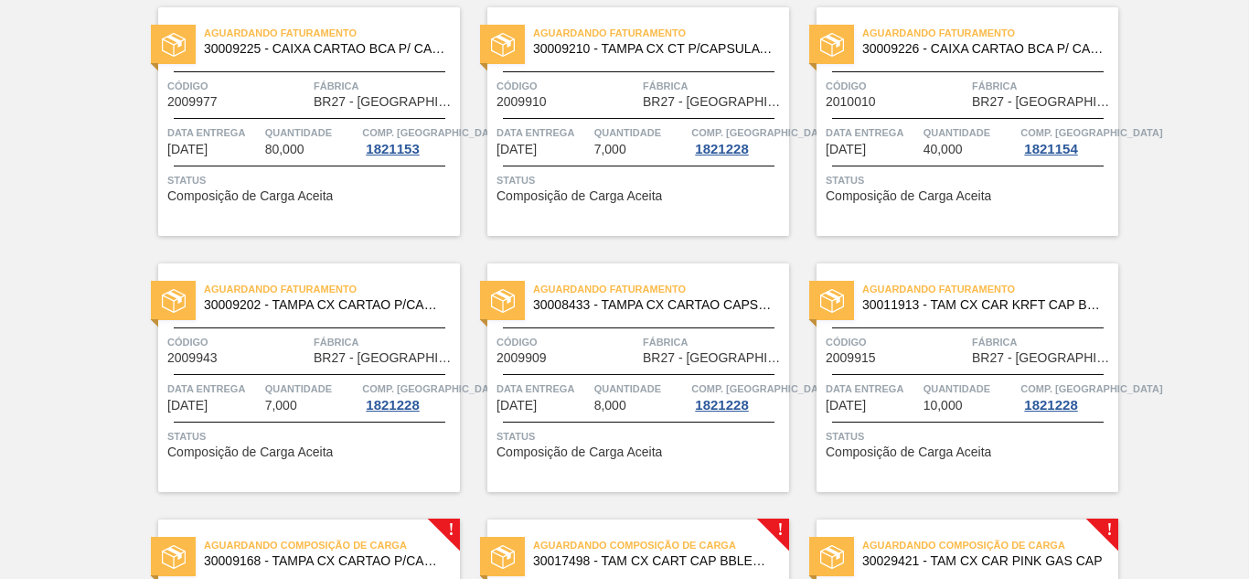
click at [368, 456] on div "Status Composição de Carga Aceita" at bounding box center [311, 441] width 288 height 29
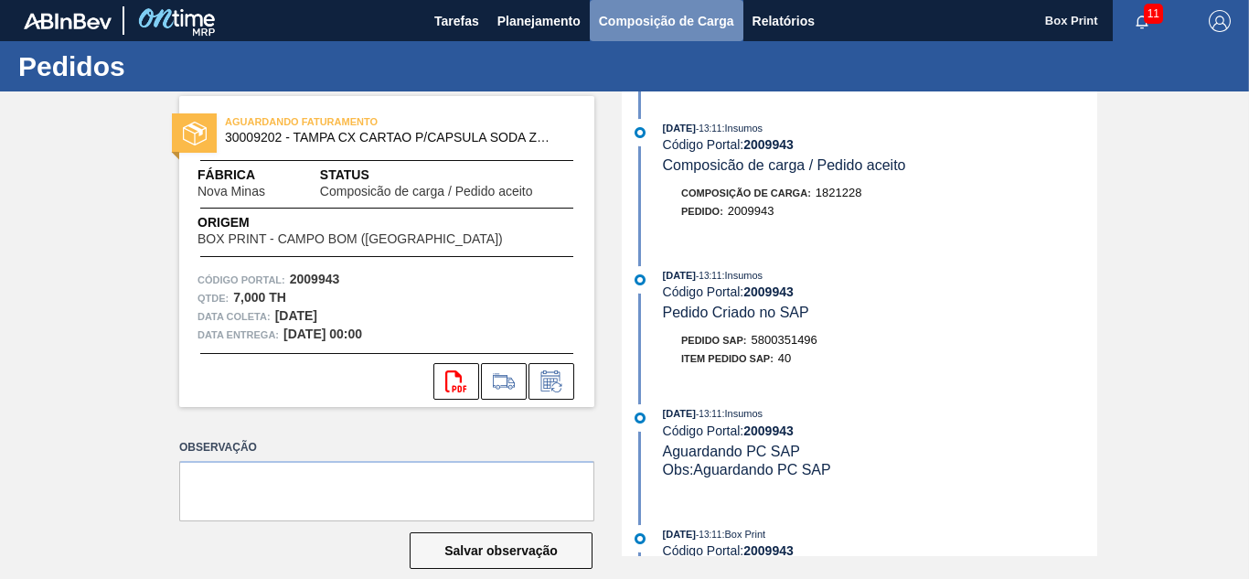
click at [645, 32] on button "Composição de Carga" at bounding box center [667, 20] width 154 height 41
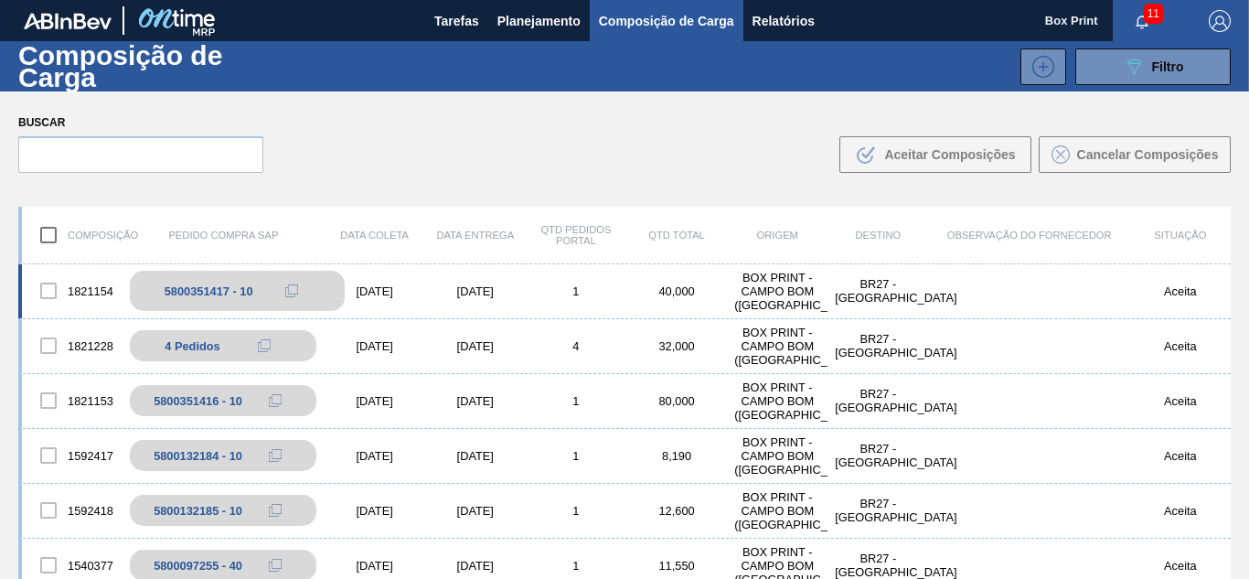
click at [271, 297] on div "5800351417 - 10" at bounding box center [237, 291] width 214 height 40
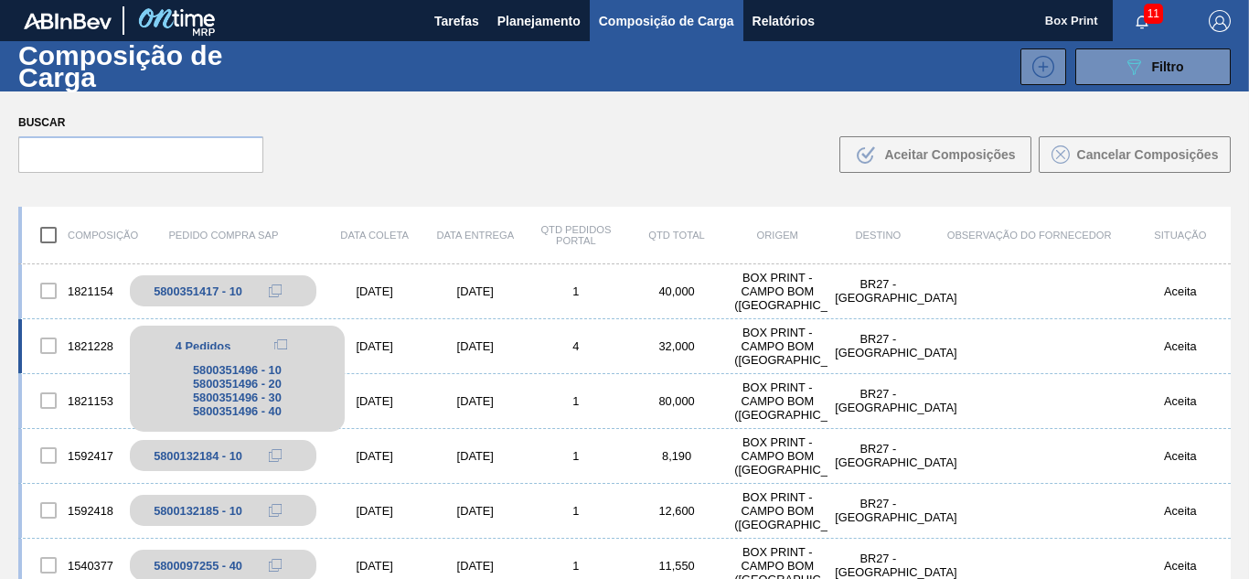
click at [255, 350] on div "5800351496 - 10 5800351496 - 20 5800351496 - 30 5800351496 - 40" at bounding box center [237, 390] width 214 height 82
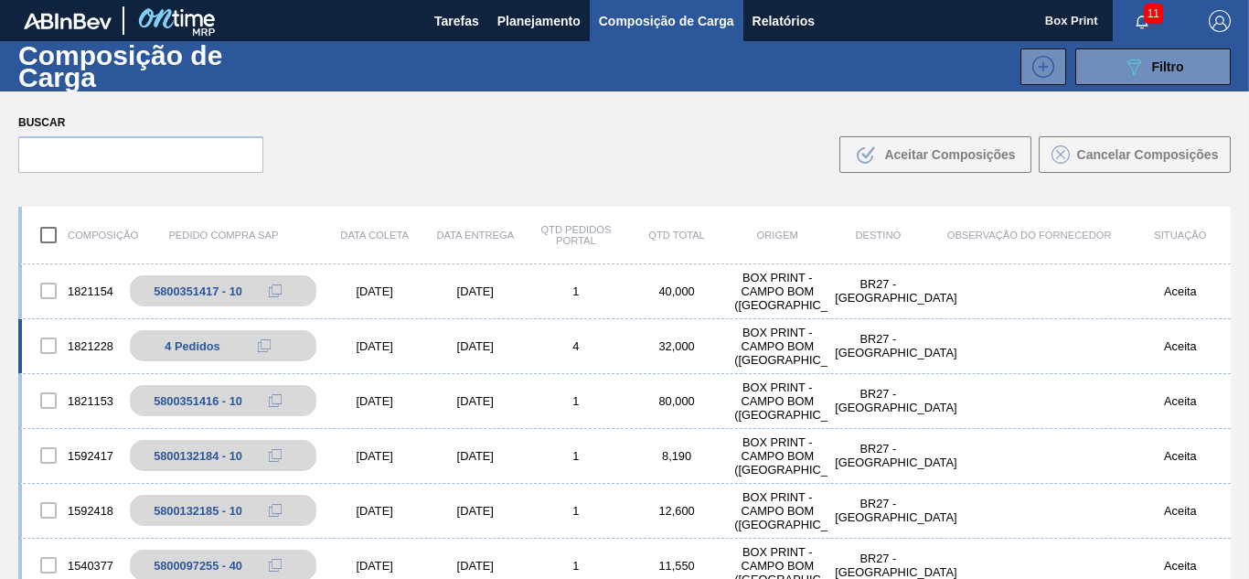
click at [403, 333] on div "1821228 4 Pedidos 5800351496 - 10 5800351496 - 20 5800351496 - 30 5800351496 - …" at bounding box center [624, 346] width 1212 height 55
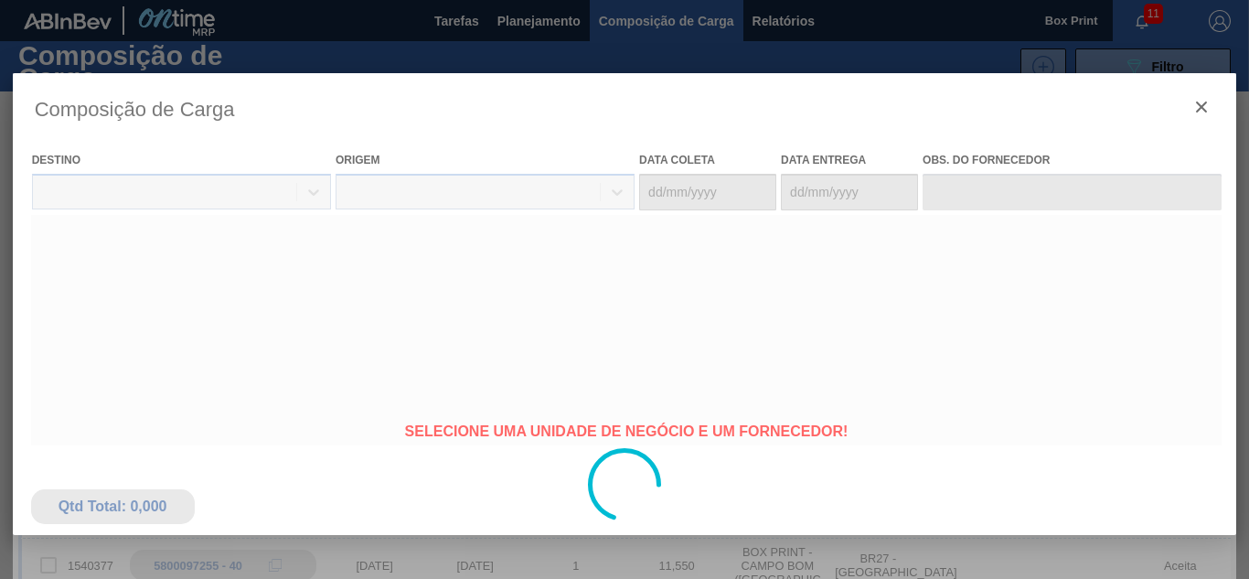
type coleta "[DATE]"
type entrega "[DATE]"
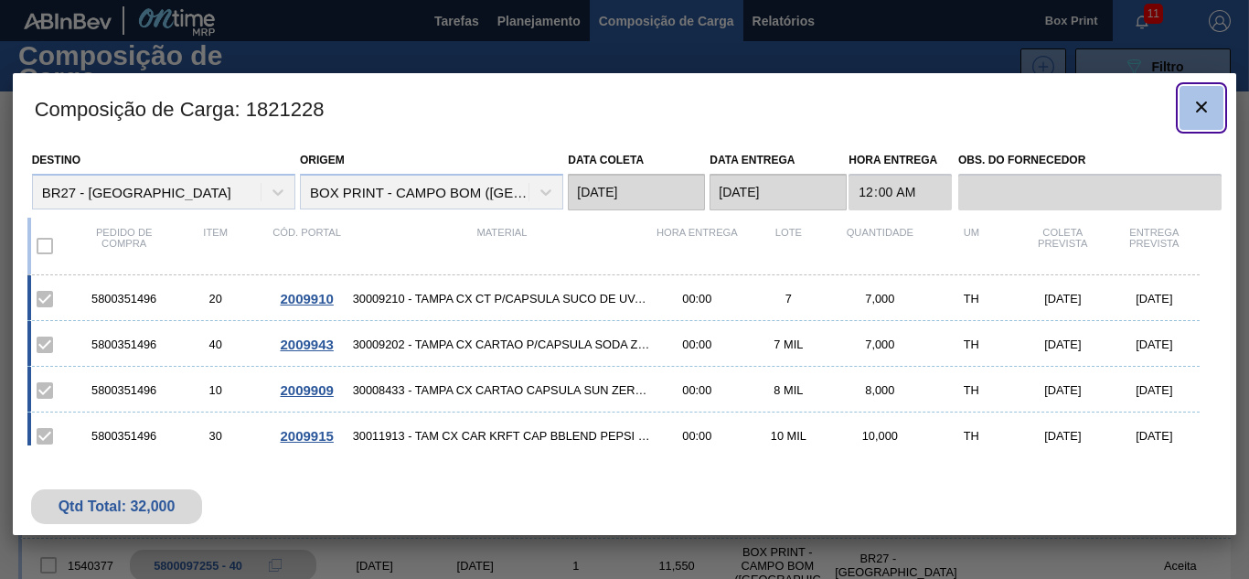
click at [1215, 107] on button "botão de ícone" at bounding box center [1201, 108] width 44 height 44
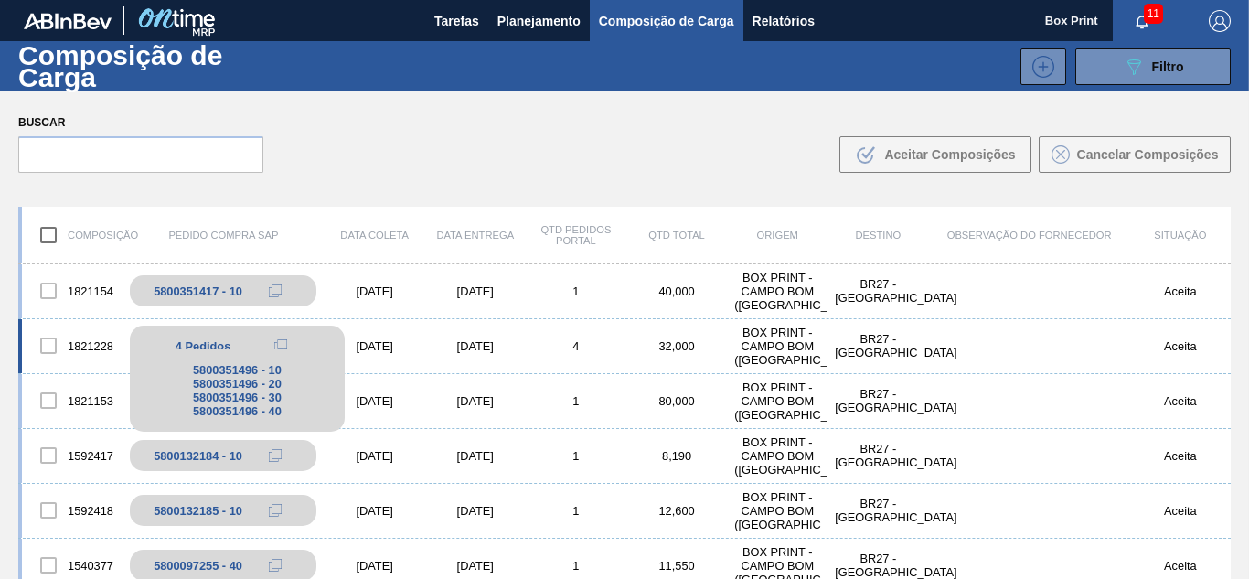
click at [239, 345] on div "4 Pedidos" at bounding box center [237, 346] width 186 height 22
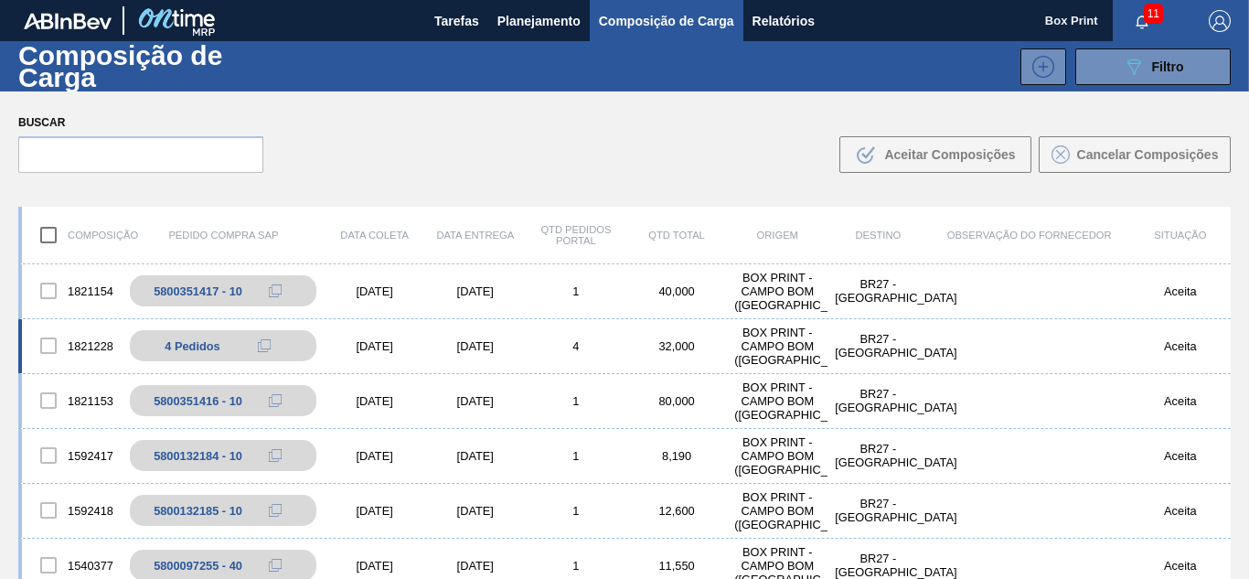
click at [449, 352] on div "[DATE]" at bounding box center [475, 346] width 101 height 14
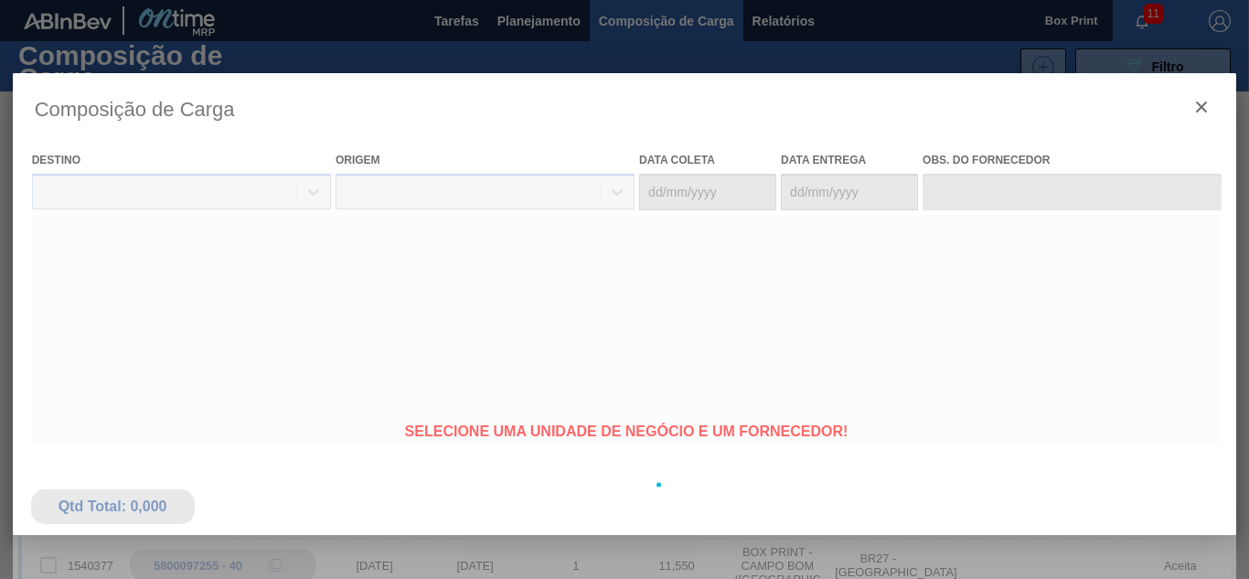
type coleta "[DATE]"
type entrega "[DATE]"
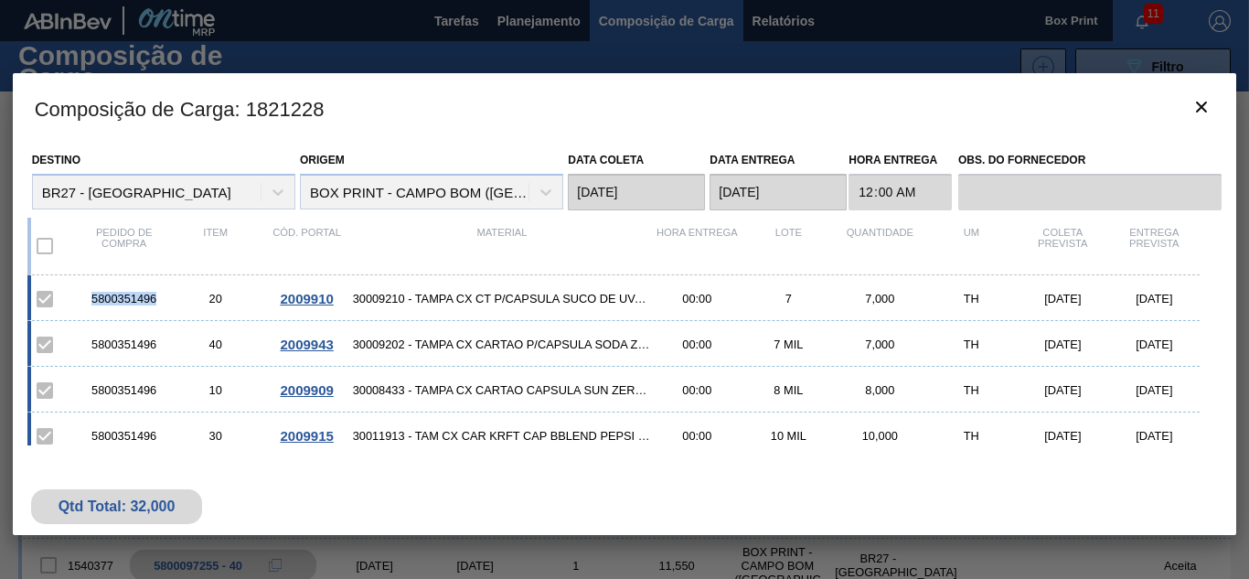
drag, startPoint x: 90, startPoint y: 301, endPoint x: 156, endPoint y: 297, distance: 66.8
click at [156, 297] on div "5800351496" at bounding box center [124, 299] width 91 height 14
copy div "5800351496"
click at [143, 346] on div "5800351496" at bounding box center [124, 344] width 91 height 14
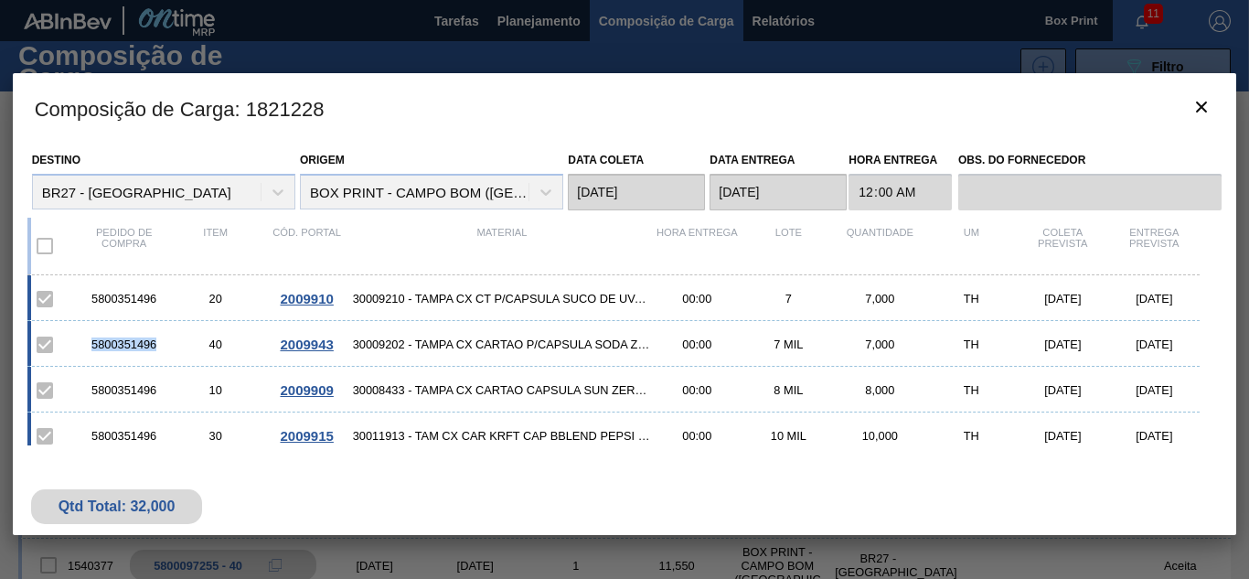
copy div "5800351496"
click at [133, 389] on div "5800351496" at bounding box center [124, 390] width 91 height 14
copy div "5800351496"
click at [121, 437] on div "5800351496" at bounding box center [124, 436] width 91 height 14
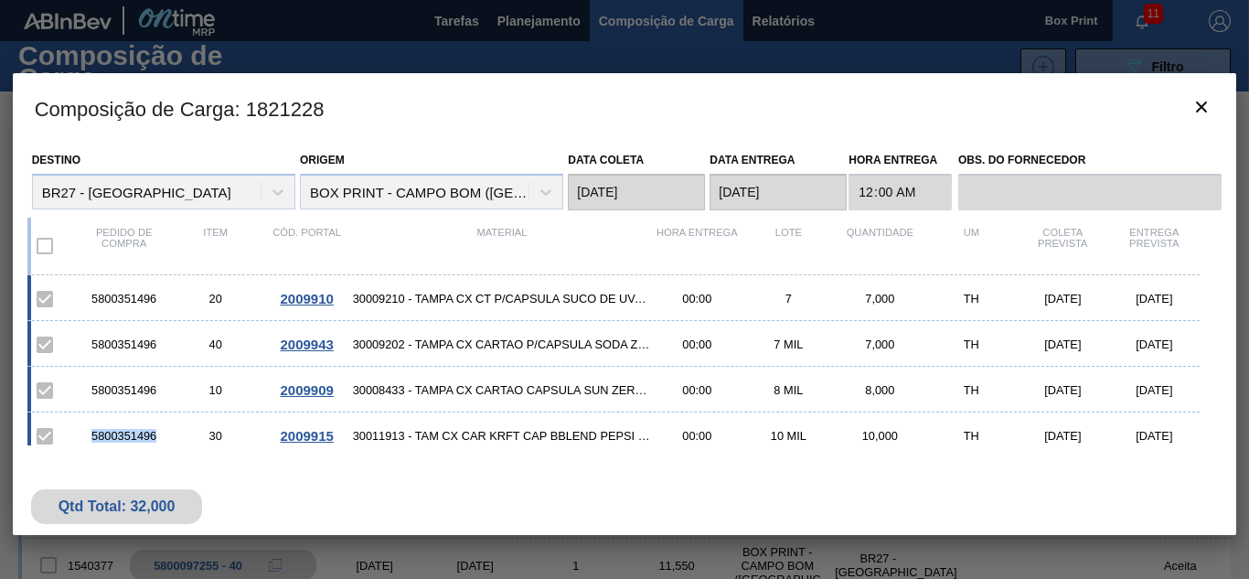
click at [121, 437] on div "5800351496" at bounding box center [124, 436] width 91 height 14
copy div "5800351496"
click at [1208, 116] on icon "botão de ícone" at bounding box center [1201, 107] width 22 height 22
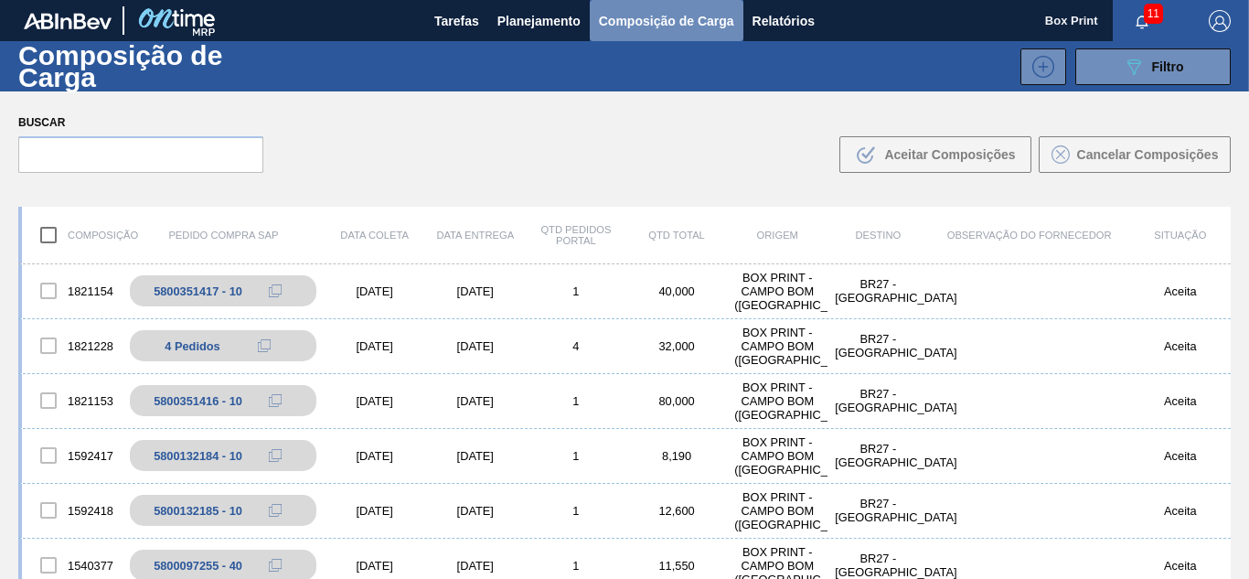
click at [660, 20] on span "Composição de Carga" at bounding box center [666, 21] width 135 height 22
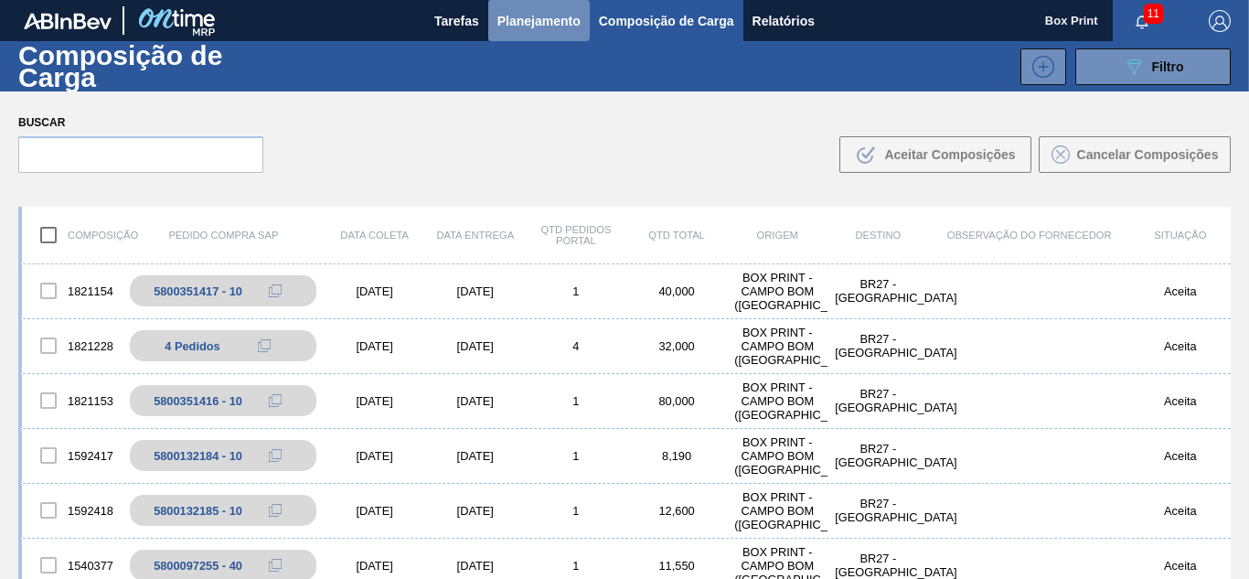
click at [547, 23] on span "Planejamento" at bounding box center [538, 21] width 83 height 22
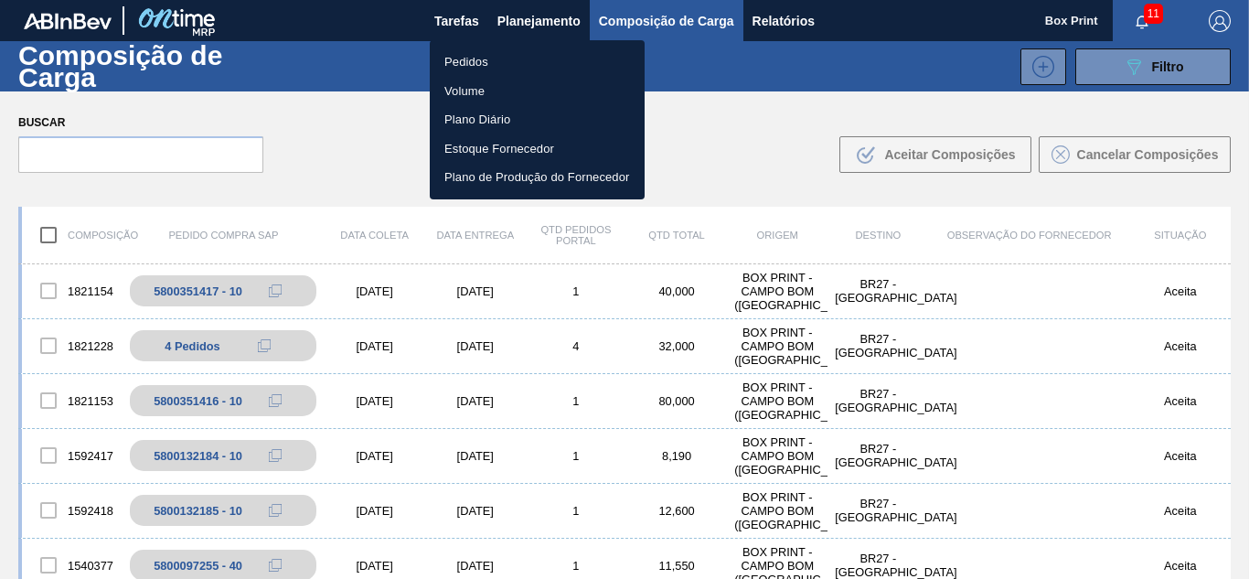
click at [476, 57] on li "Pedidos" at bounding box center [537, 62] width 215 height 29
